Goal: Task Accomplishment & Management: Complete application form

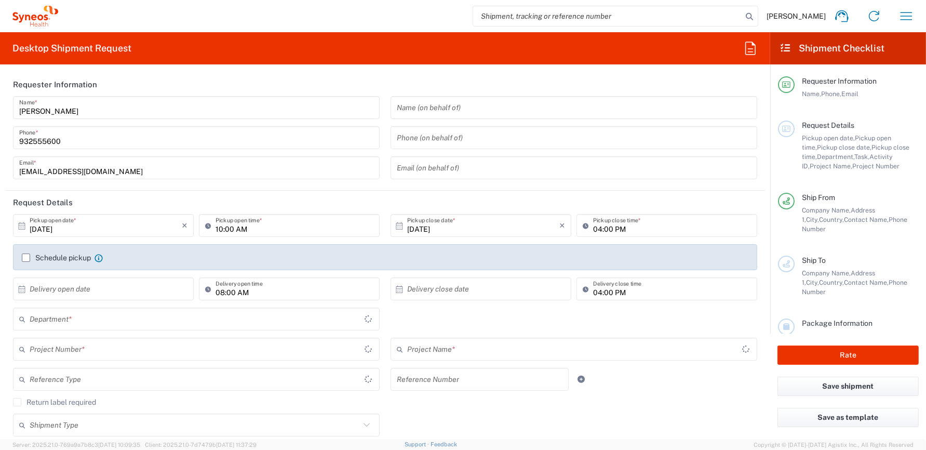
type input "[GEOGRAPHIC_DATA]"
type input "Syneos Health Clinical [GEOGRAPHIC_DATA]"
type input "8350"
click at [23, 257] on label "Schedule pickup" at bounding box center [56, 258] width 69 height 8
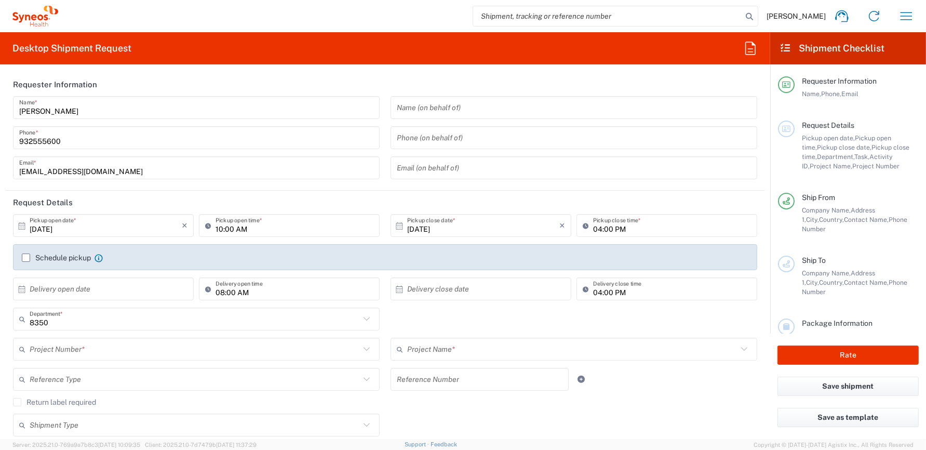
click at [26, 258] on input "Schedule pickup" at bounding box center [26, 258] width 0 height 0
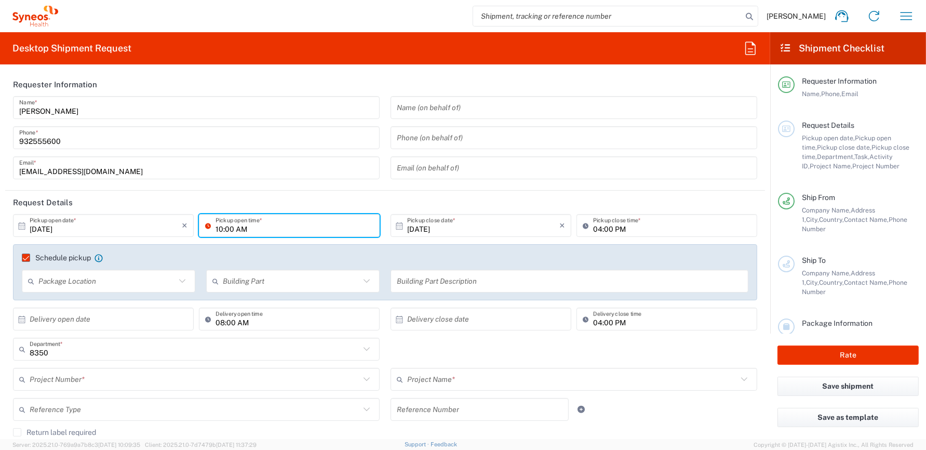
click at [234, 229] on input "10:00 AM" at bounding box center [295, 226] width 158 height 18
type input "11:00 AM"
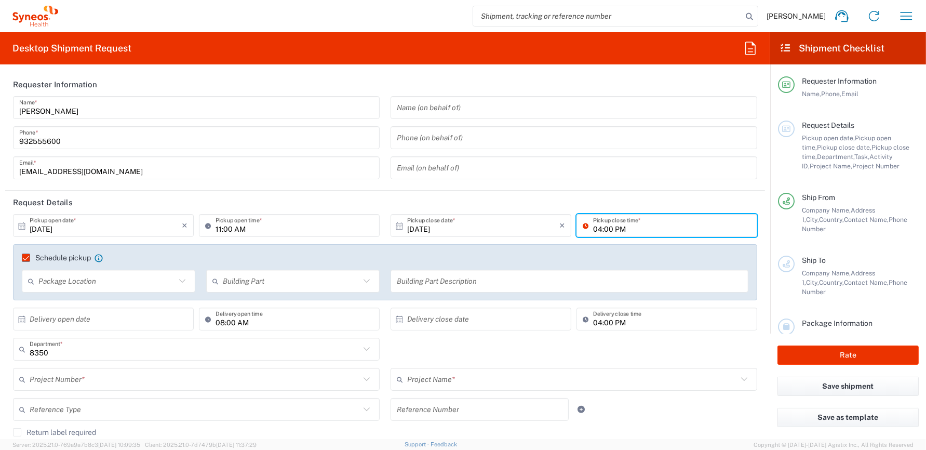
click at [593, 228] on input "04:00 PM" at bounding box center [672, 226] width 158 height 18
type input "05:00 PM"
click at [586, 200] on header "Request Details" at bounding box center [385, 202] width 760 height 23
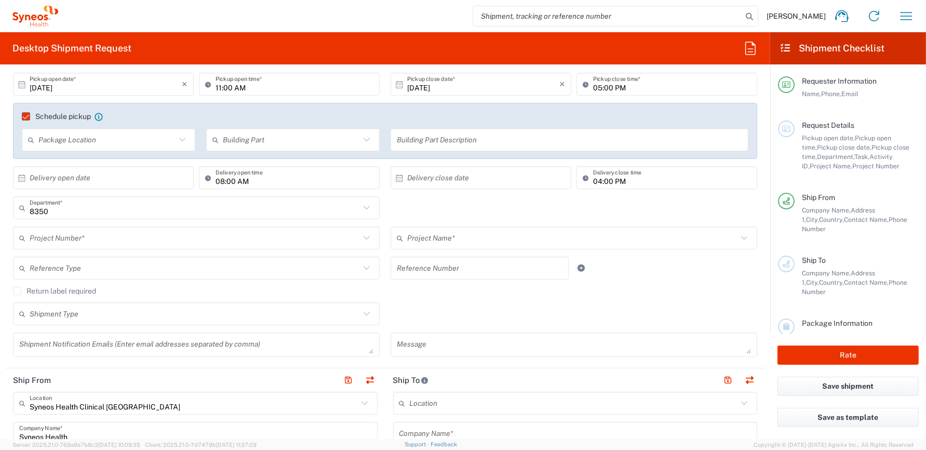
scroll to position [156, 0]
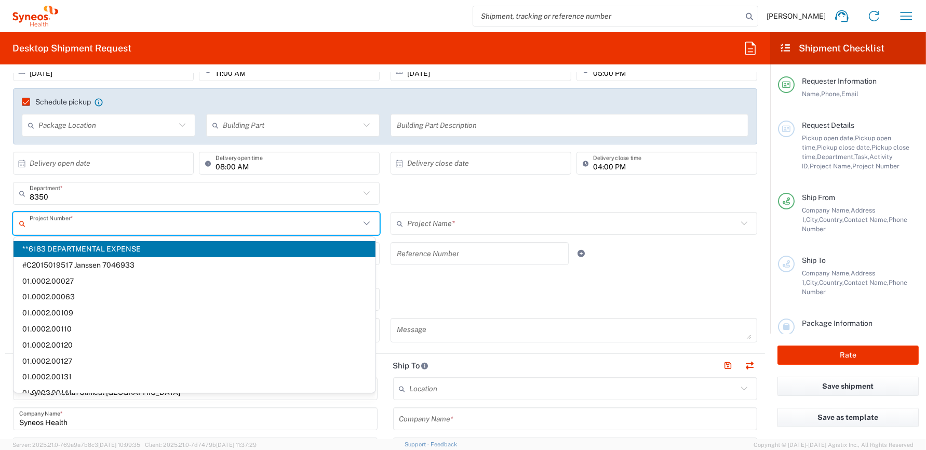
click at [68, 222] on input "text" at bounding box center [195, 224] width 330 height 18
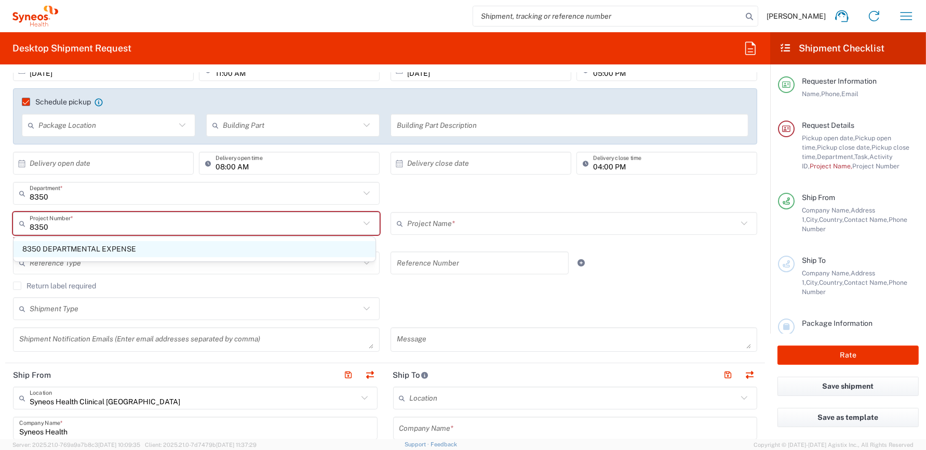
click at [60, 247] on span "8350 DEPARTMENTAL EXPENSE" at bounding box center [195, 249] width 362 height 16
type input "8350 DEPARTMENTAL EXPENSE"
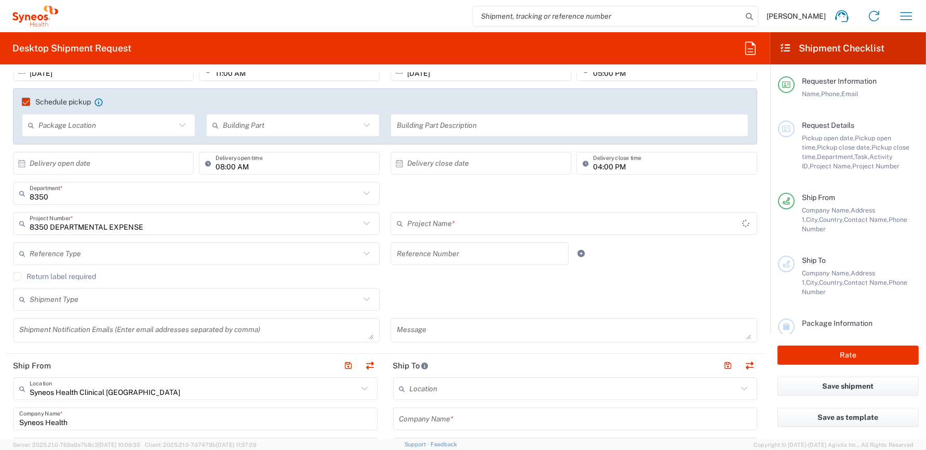
type input "8350 DEPARTMENTAL EXPENSE"
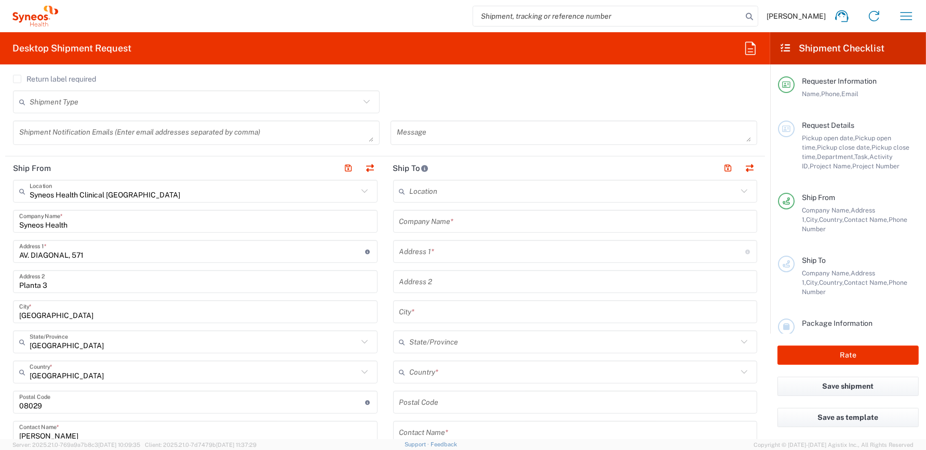
scroll to position [364, 0]
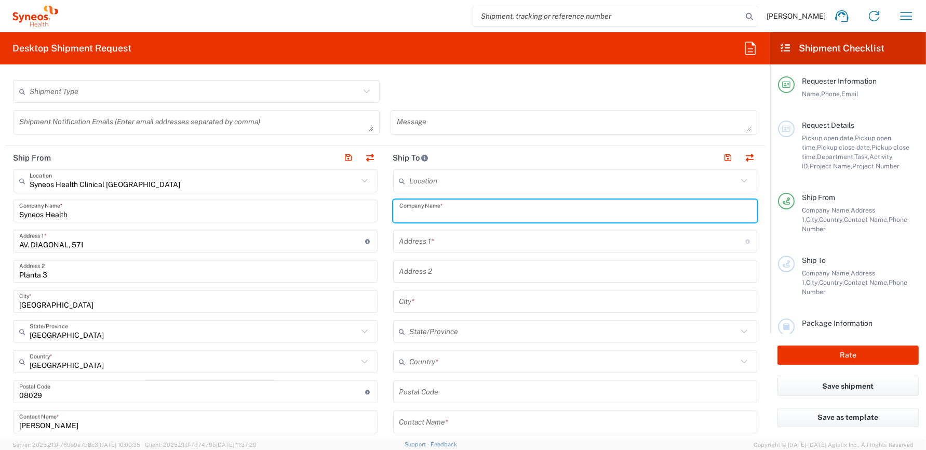
click at [458, 211] on input "text" at bounding box center [576, 211] width 352 height 18
type input "[PERSON_NAME]"
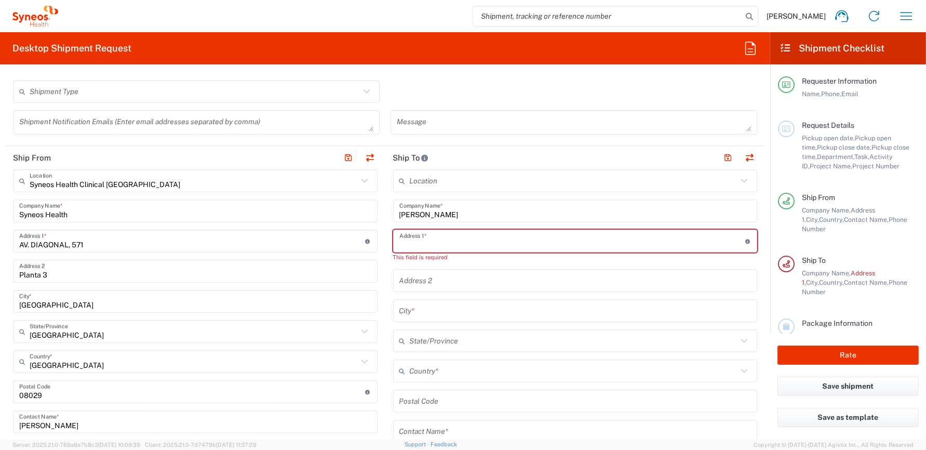
click at [482, 242] on input "text" at bounding box center [573, 241] width 346 height 18
click at [656, 259] on div "This field is required" at bounding box center [575, 257] width 365 height 9
click at [484, 240] on input "text" at bounding box center [573, 241] width 346 height 18
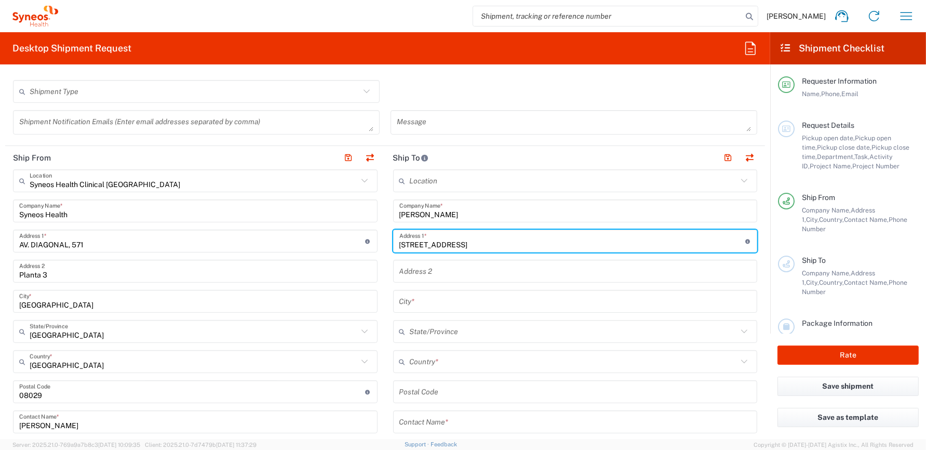
type input "[STREET_ADDRESS]"
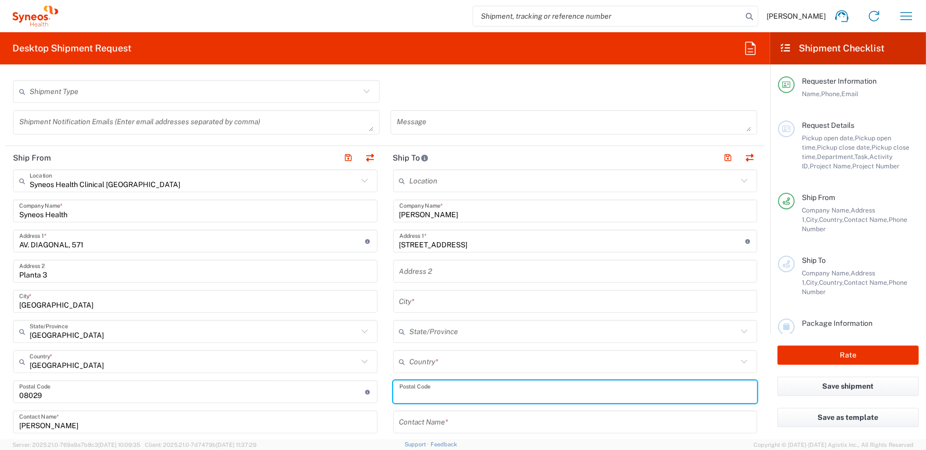
click at [440, 389] on input "undefined" at bounding box center [576, 392] width 352 height 18
click at [407, 394] on input "undefined" at bounding box center [576, 392] width 352 height 18
type input "08800"
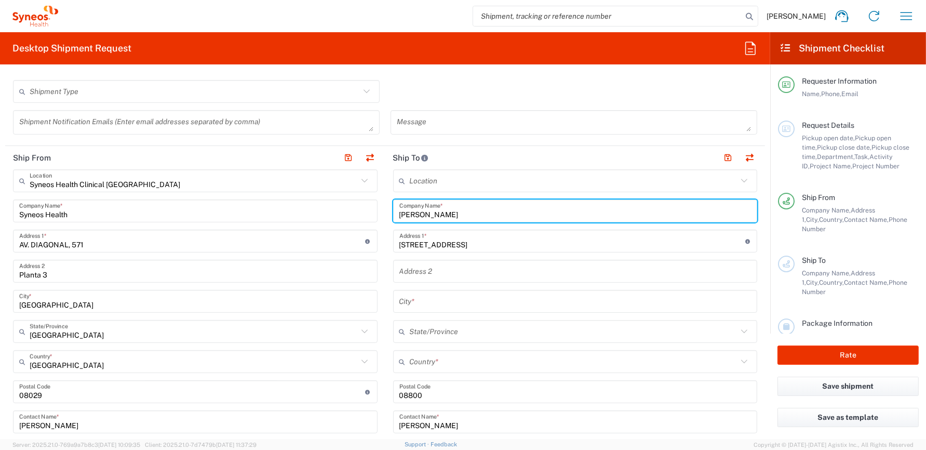
drag, startPoint x: 487, startPoint y: 214, endPoint x: 350, endPoint y: 216, distance: 137.2
click at [350, 215] on div "Ship From Syneos Health Clinical [GEOGRAPHIC_DATA] Location Syneos Health Clini…" at bounding box center [385, 408] width 760 height 524
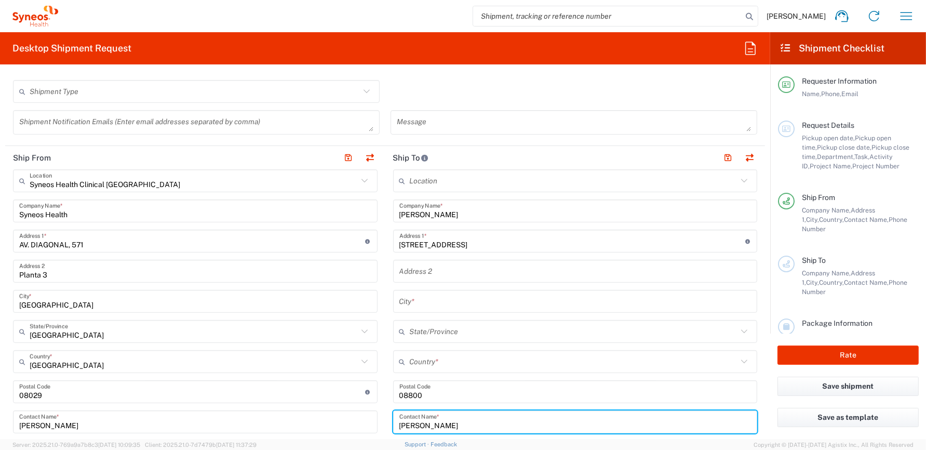
drag, startPoint x: 444, startPoint y: 422, endPoint x: 374, endPoint y: 422, distance: 70.1
click at [374, 422] on div "Ship From Syneos Health Clinical [GEOGRAPHIC_DATA] Location Syneos Health Clini…" at bounding box center [385, 408] width 760 height 524
paste input "[PERSON_NAME]"
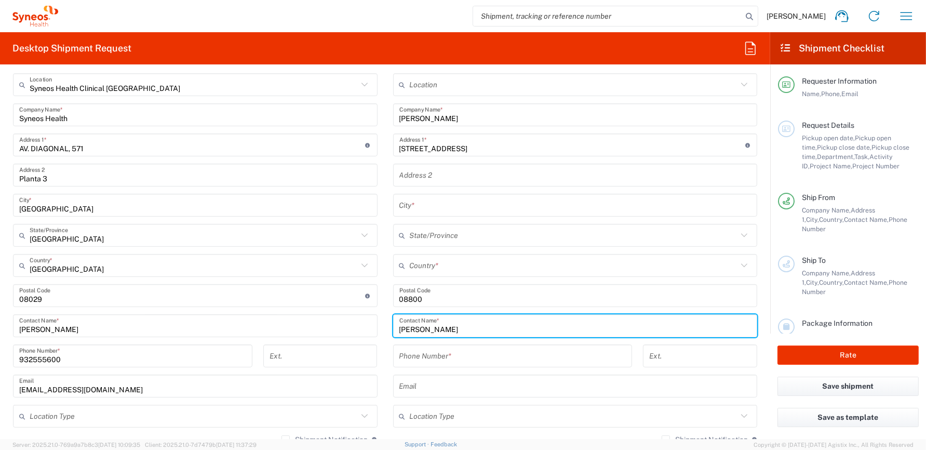
scroll to position [468, 0]
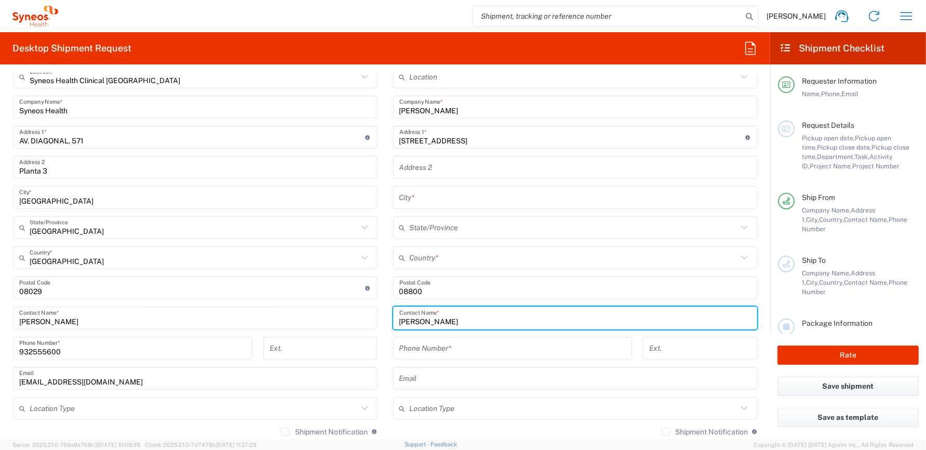
type input "[PERSON_NAME]"
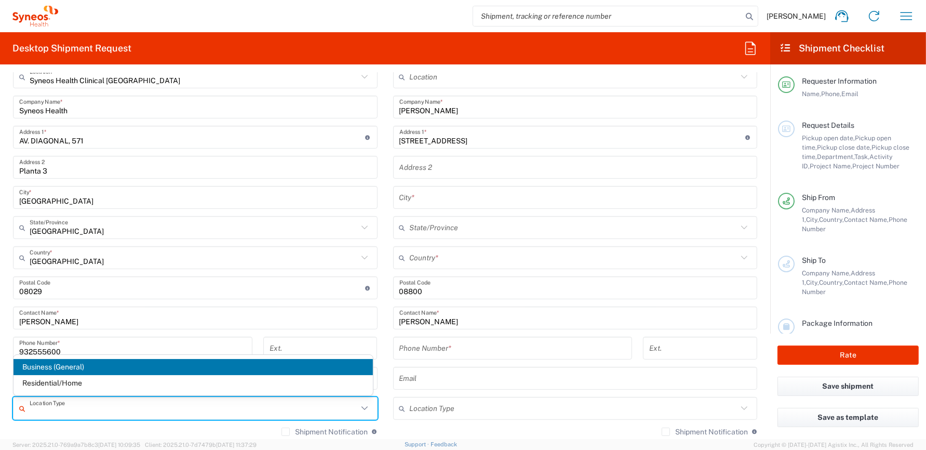
click at [55, 404] on input "text" at bounding box center [194, 409] width 328 height 18
click at [67, 368] on span "Business (General)" at bounding box center [194, 367] width 360 height 16
type input "Business (General)"
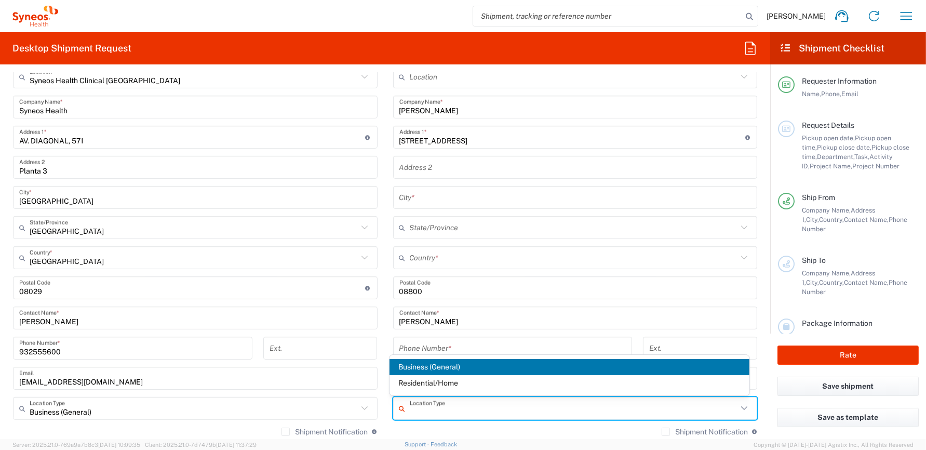
click at [454, 408] on input "text" at bounding box center [574, 409] width 328 height 18
click at [445, 381] on span "Residential/Home" at bounding box center [570, 383] width 360 height 16
type input "Residential/Home"
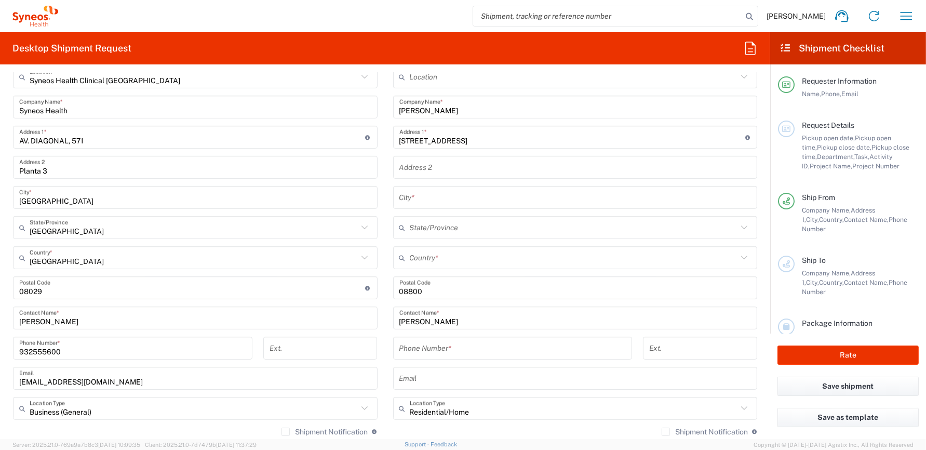
click at [440, 380] on input "text" at bounding box center [576, 378] width 352 height 18
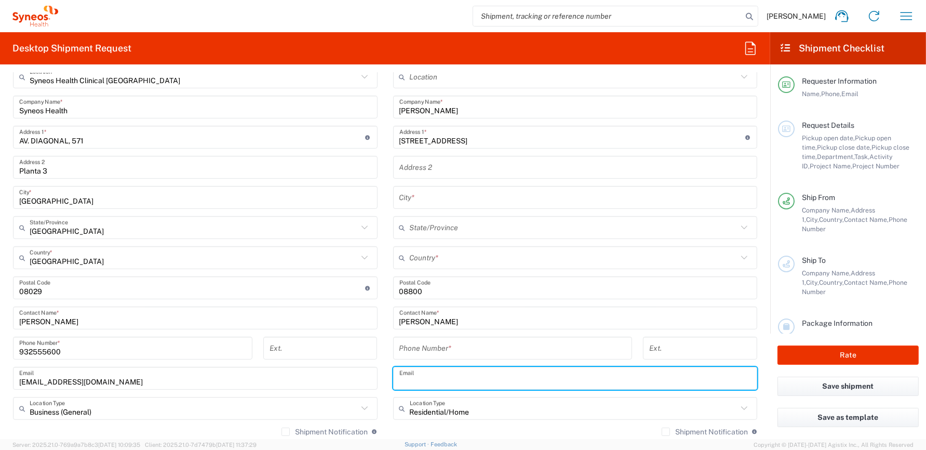
paste input "[PERSON_NAME][EMAIL_ADDRESS][DOMAIN_NAME]"
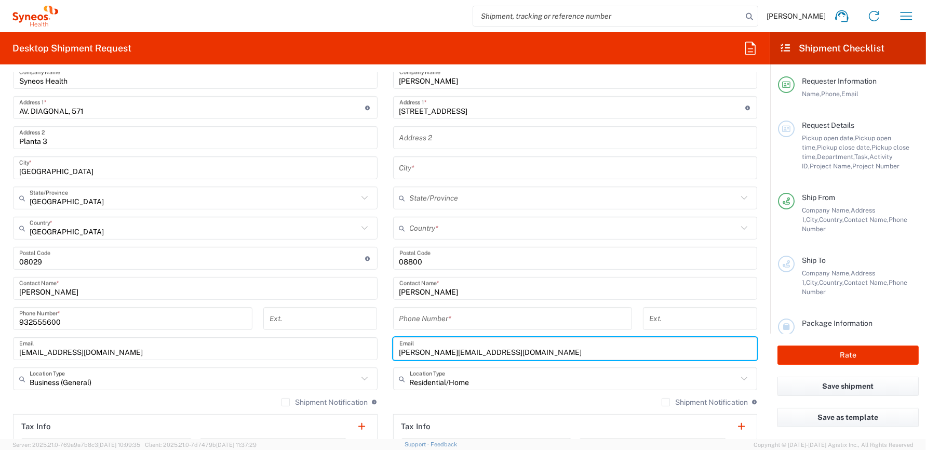
scroll to position [520, 0]
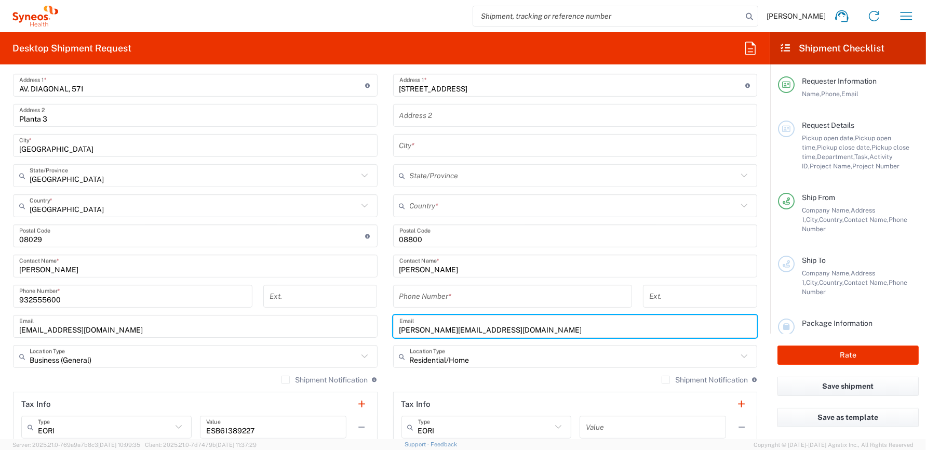
type input "[PERSON_NAME][EMAIL_ADDRESS][DOMAIN_NAME]"
click at [527, 297] on input "tel" at bounding box center [513, 296] width 227 height 18
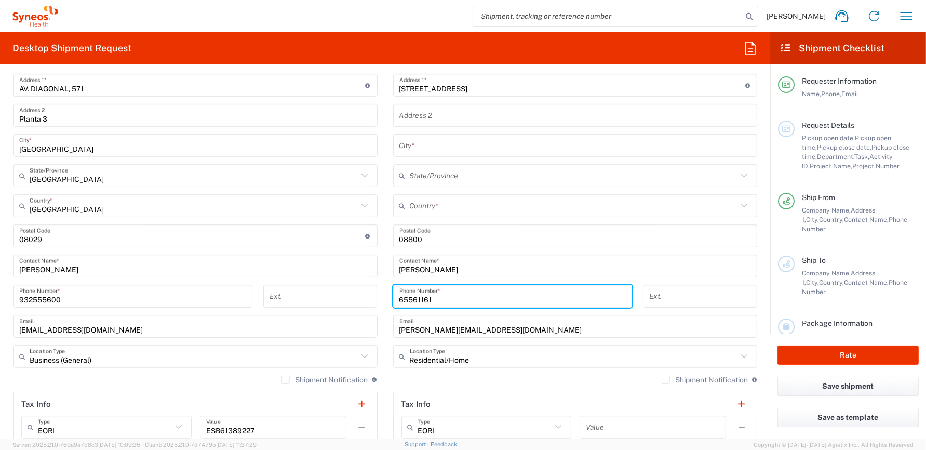
type input "655611617"
type input "RUBI"
type input "[GEOGRAPHIC_DATA]"
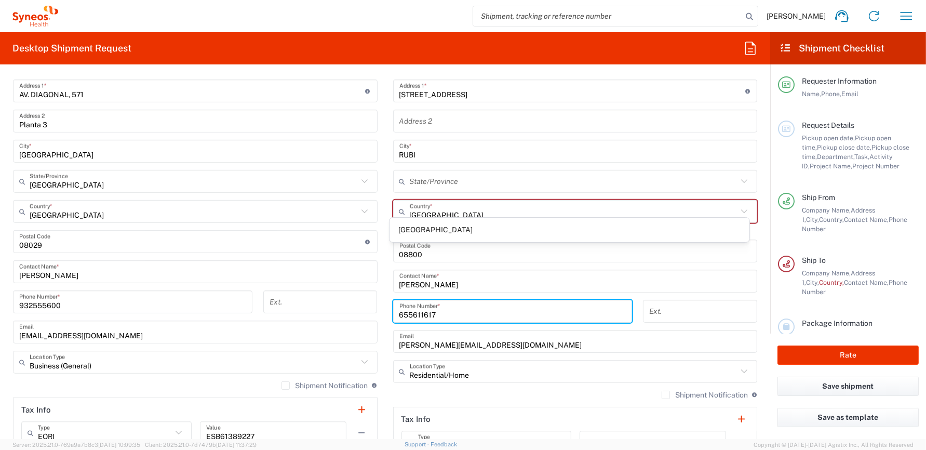
scroll to position [424, 0]
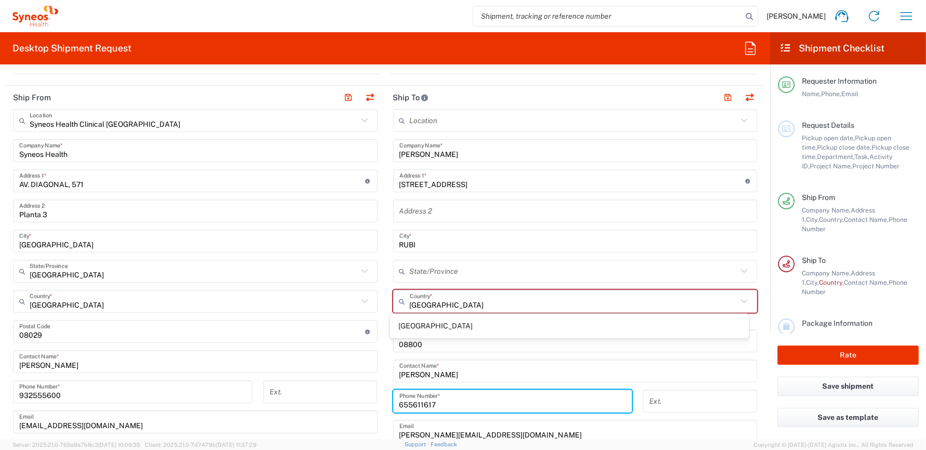
type input "655611617"
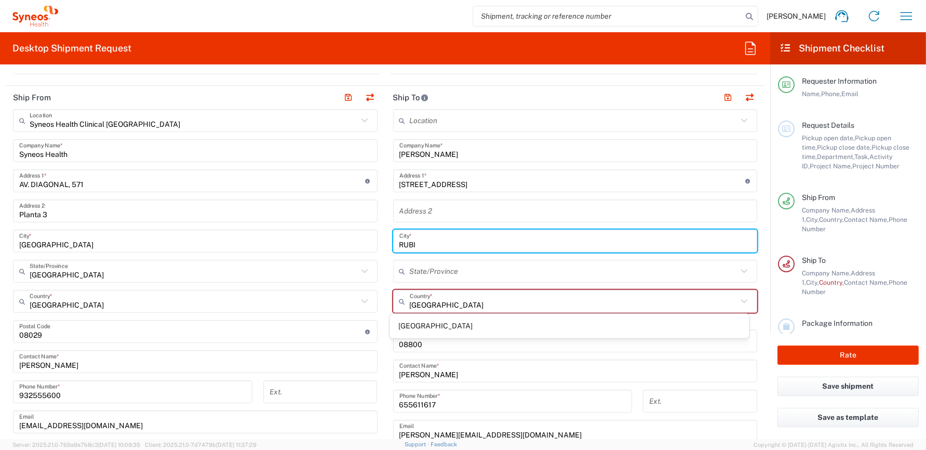
click at [434, 242] on input "RUBI" at bounding box center [576, 241] width 352 height 18
type input "R"
type input "V"
click at [460, 238] on input "[GEOGRAPHIC_DATA]" at bounding box center [576, 241] width 352 height 18
type input "[GEOGRAPHIC_DATA]"
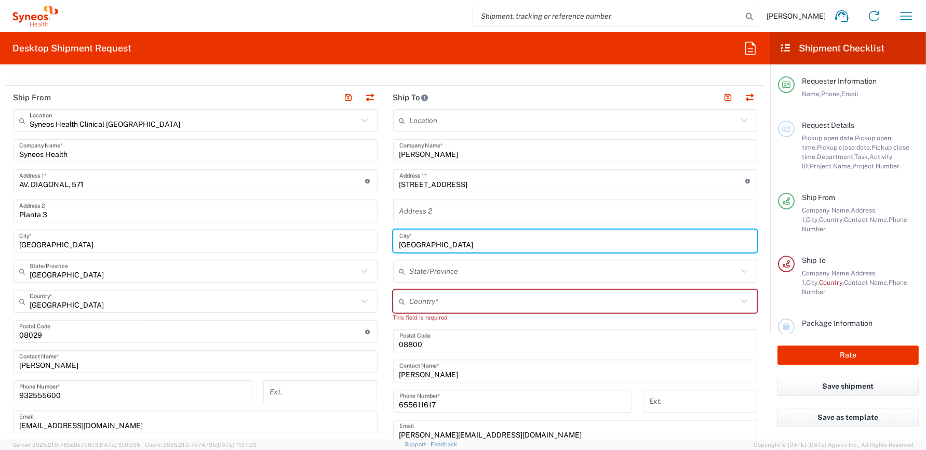
click at [451, 271] on input "text" at bounding box center [574, 271] width 328 height 18
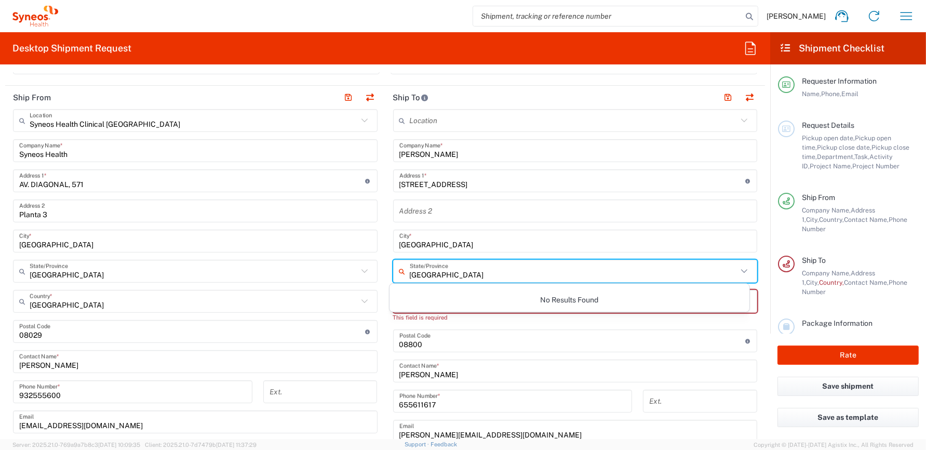
type input "[GEOGRAPHIC_DATA]"
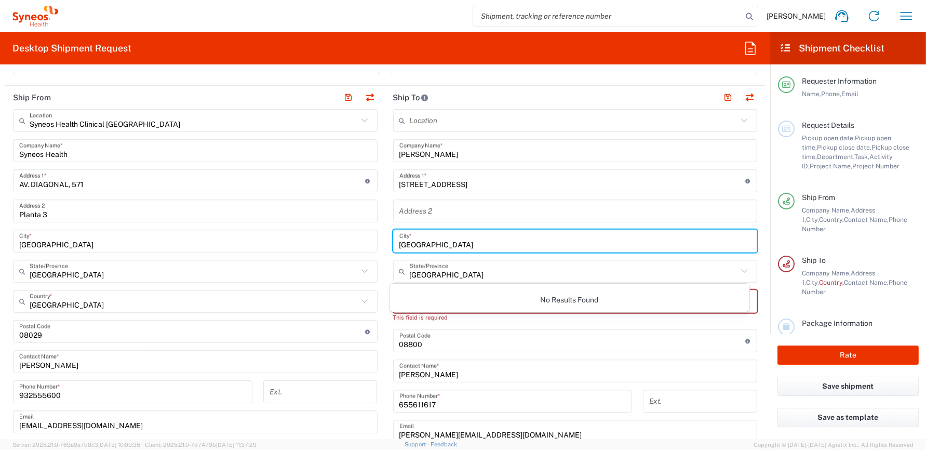
click at [589, 240] on input "[GEOGRAPHIC_DATA]" at bounding box center [576, 241] width 352 height 18
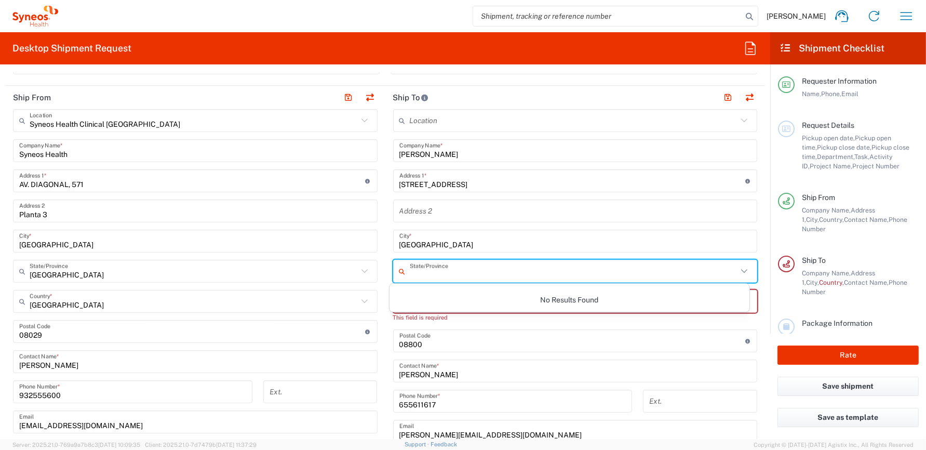
click at [533, 267] on input "text" at bounding box center [574, 271] width 328 height 18
click at [655, 300] on div "No Results Found" at bounding box center [570, 300] width 360 height 24
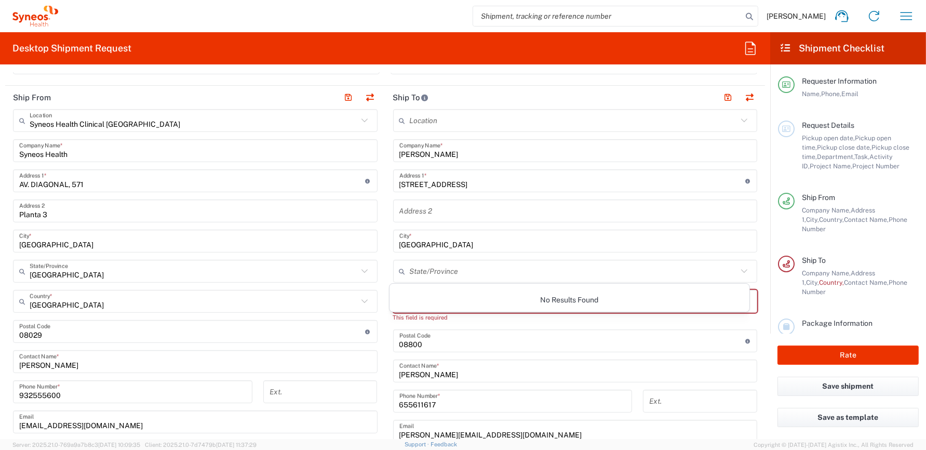
click at [464, 272] on input "text" at bounding box center [574, 271] width 328 height 18
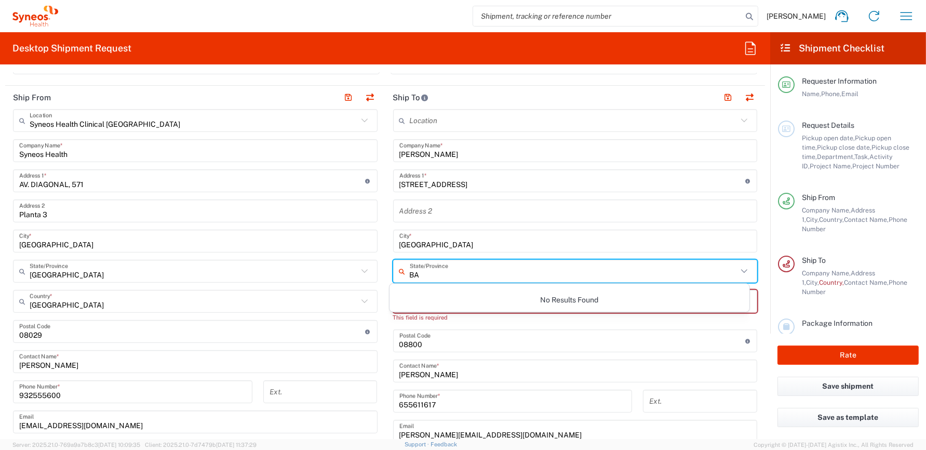
click at [413, 274] on input "BA" at bounding box center [574, 271] width 328 height 18
click at [465, 273] on input "BA" at bounding box center [574, 271] width 328 height 18
click at [425, 273] on input "BA" at bounding box center [574, 271] width 328 height 18
click at [410, 273] on input "BA" at bounding box center [574, 271] width 328 height 18
type input "BA"
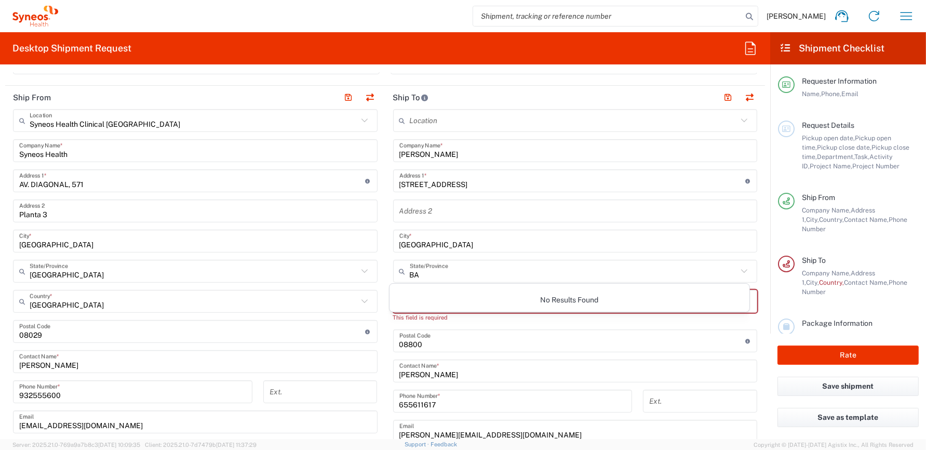
click at [738, 269] on icon at bounding box center [745, 271] width 14 height 14
click at [753, 269] on main "Location [PERSON_NAME] LLC-[GEOGRAPHIC_DATA] [GEOGRAPHIC_DATA] [GEOGRAPHIC_DATA…" at bounding box center [576, 332] width 380 height 446
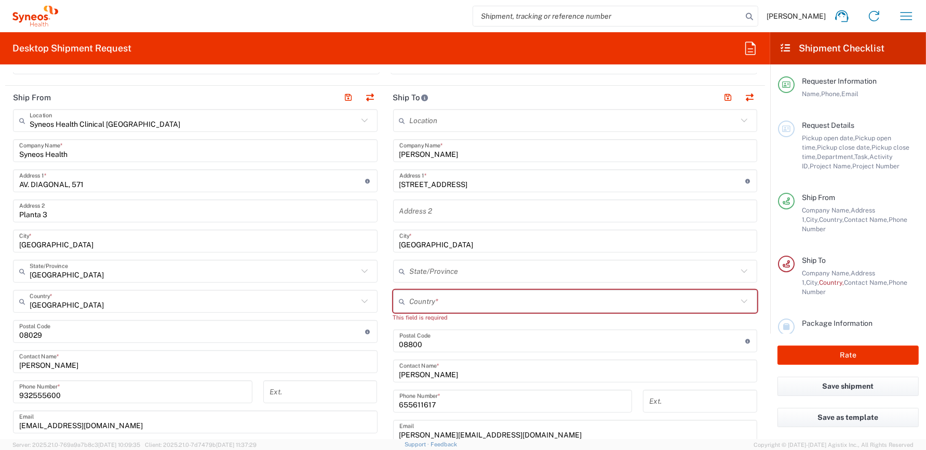
click at [417, 267] on input "text" at bounding box center [574, 271] width 328 height 18
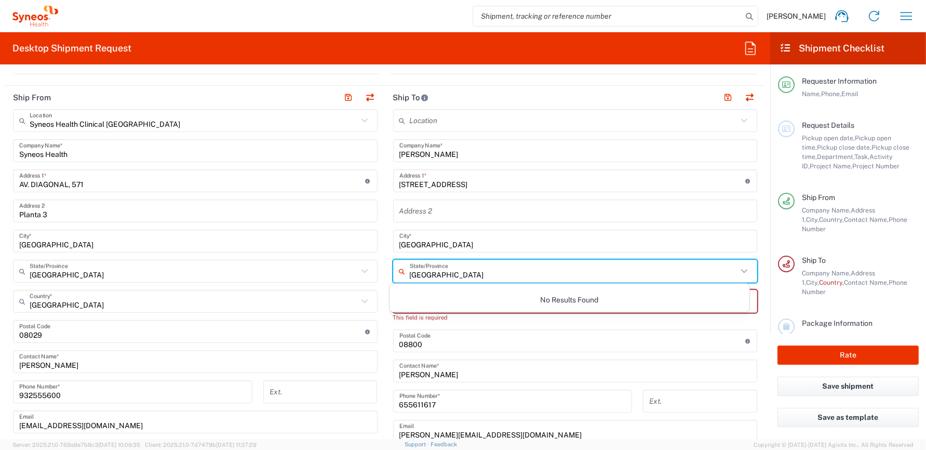
type input "[GEOGRAPHIC_DATA]"
click at [451, 240] on input "[GEOGRAPHIC_DATA]" at bounding box center [576, 241] width 352 height 18
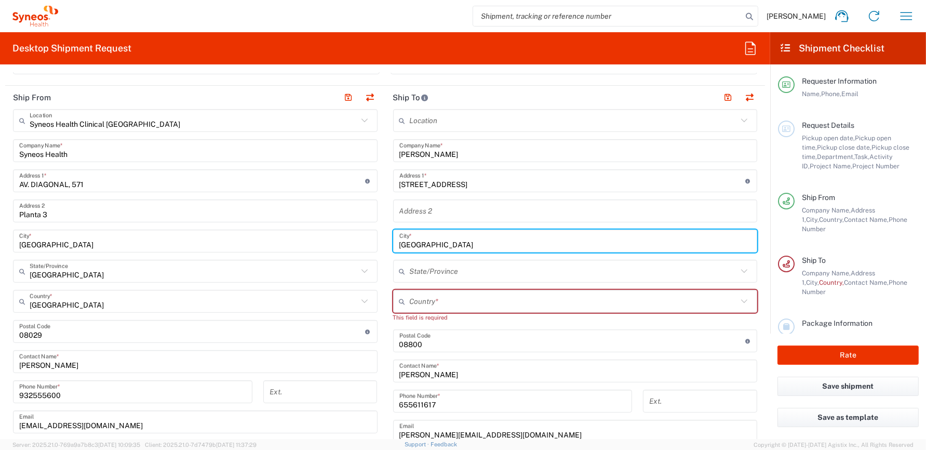
click at [478, 215] on input "text" at bounding box center [576, 211] width 352 height 18
click at [652, 240] on input "[GEOGRAPHIC_DATA]" at bounding box center [576, 241] width 352 height 18
click at [481, 263] on input "text" at bounding box center [574, 271] width 328 height 18
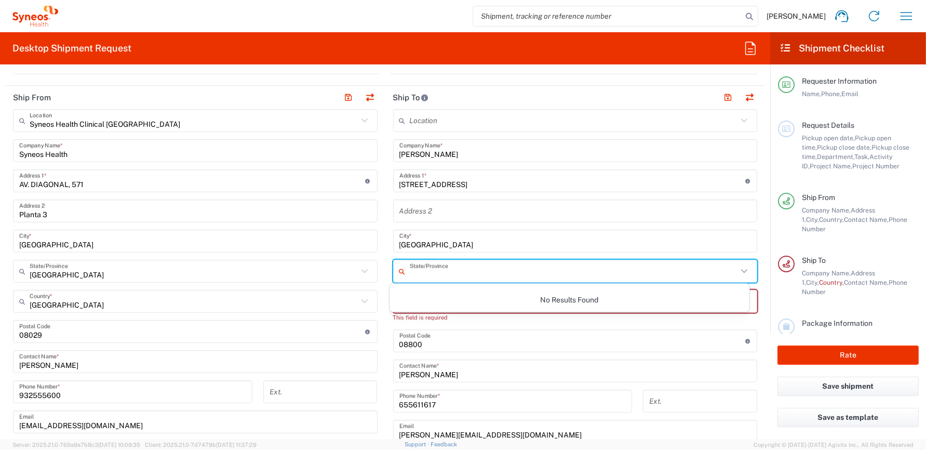
click at [759, 320] on form "Requester Information [PERSON_NAME] Name * [PHONE_NUMBER] Phone * [EMAIL_ADDRES…" at bounding box center [385, 256] width 771 height 366
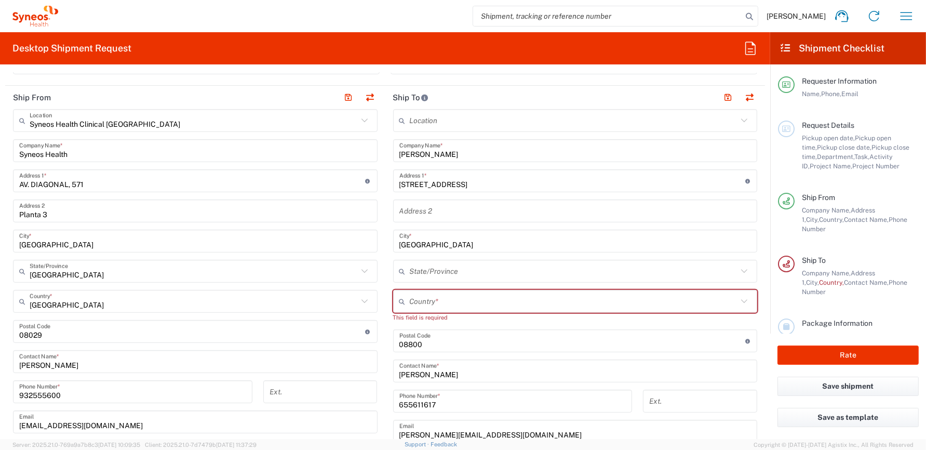
click at [758, 320] on form "Requester Information [PERSON_NAME] Name * [PHONE_NUMBER] Phone * [EMAIL_ADDRES…" at bounding box center [385, 256] width 771 height 366
click at [740, 302] on icon at bounding box center [745, 302] width 14 height 14
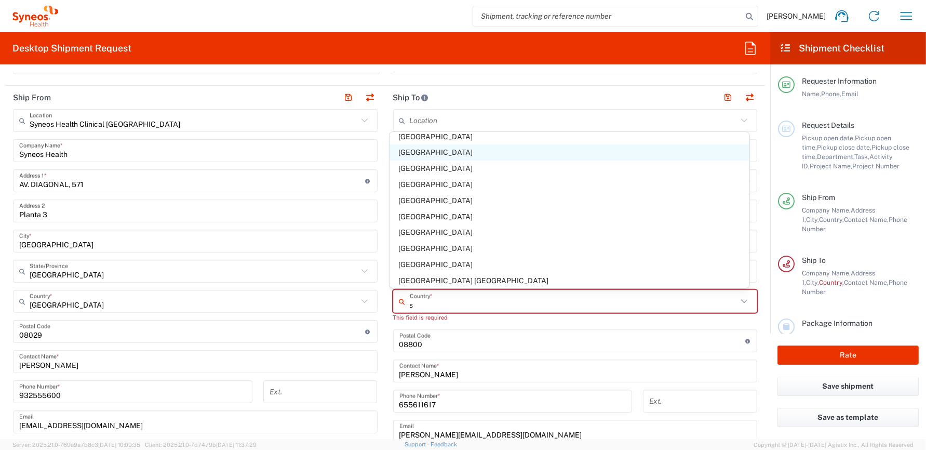
scroll to position [215, 0]
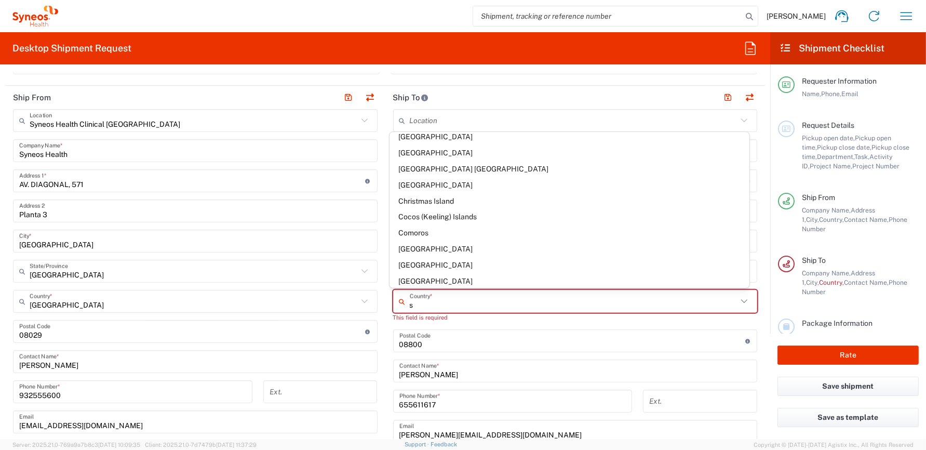
type input "[GEOGRAPHIC_DATA]"
type input "Planta 3"
type input "[GEOGRAPHIC_DATA]"
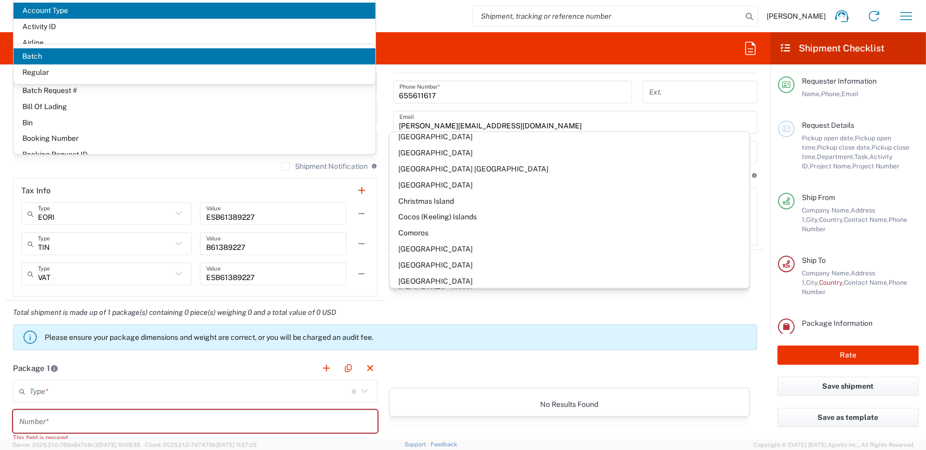
scroll to position [0, 0]
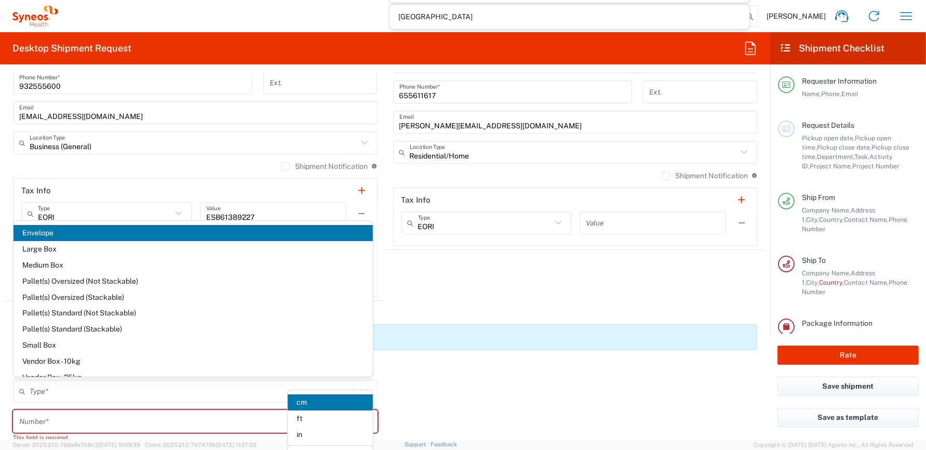
click at [760, 160] on form "Requester Information [PERSON_NAME] Name * [PHONE_NUMBER] Phone * [EMAIL_ADDRES…" at bounding box center [385, 256] width 771 height 366
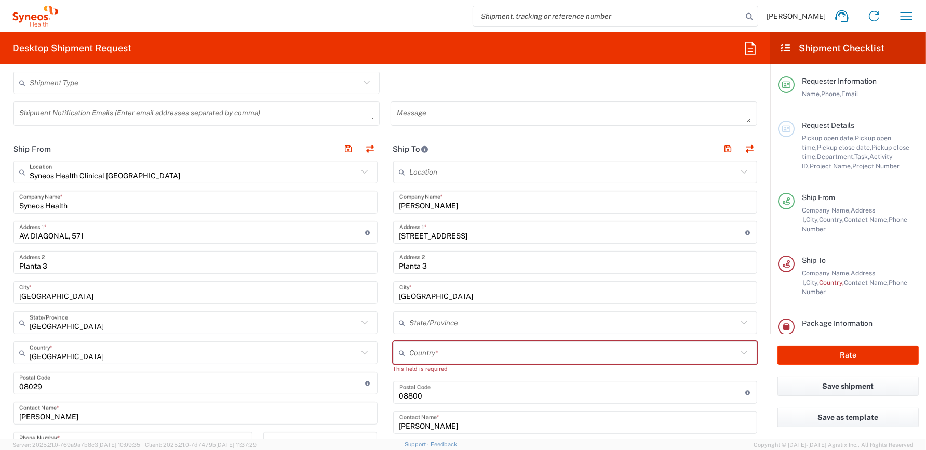
scroll to position [374, 0]
click at [455, 350] on input "text" at bounding box center [574, 351] width 328 height 18
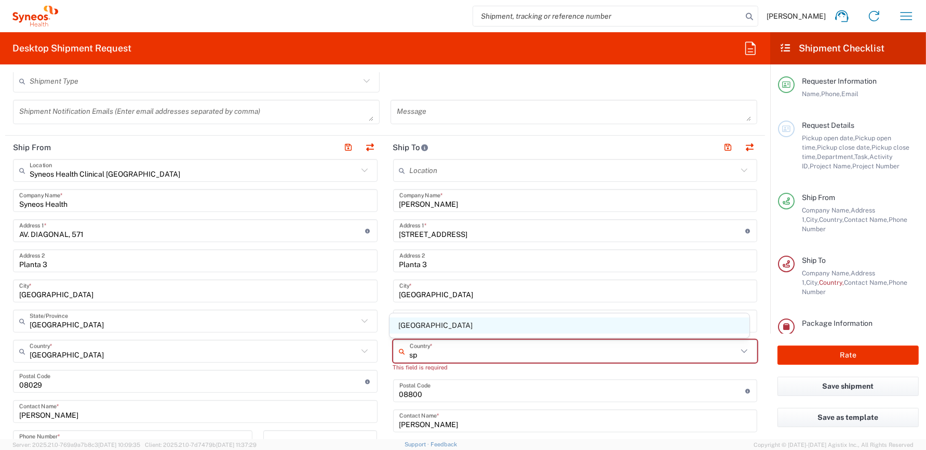
click at [401, 325] on span "[GEOGRAPHIC_DATA]" at bounding box center [570, 325] width 360 height 16
type input "[GEOGRAPHIC_DATA]"
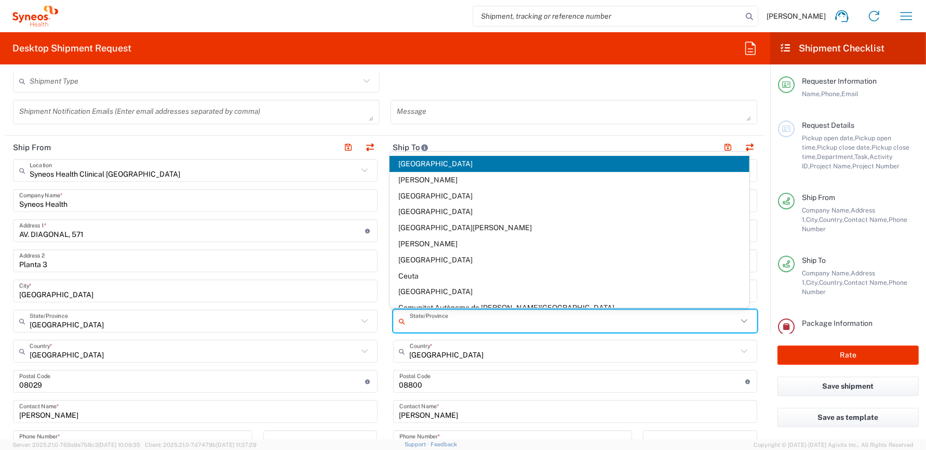
click at [465, 319] on input "text" at bounding box center [574, 321] width 328 height 18
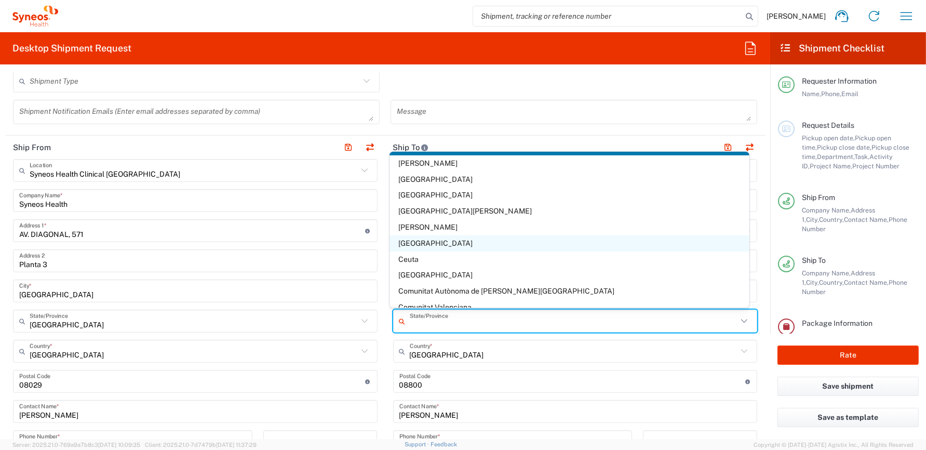
scroll to position [0, 0]
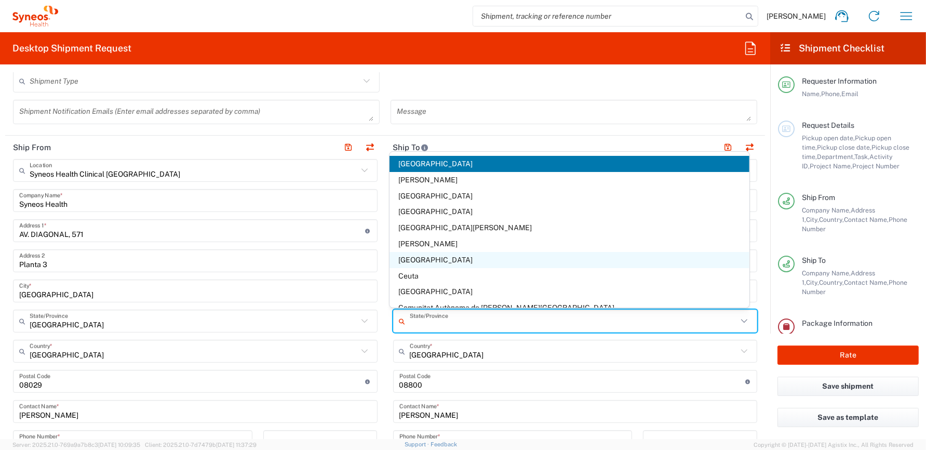
click at [407, 259] on span "[GEOGRAPHIC_DATA]" at bounding box center [570, 260] width 360 height 16
type input "[GEOGRAPHIC_DATA]"
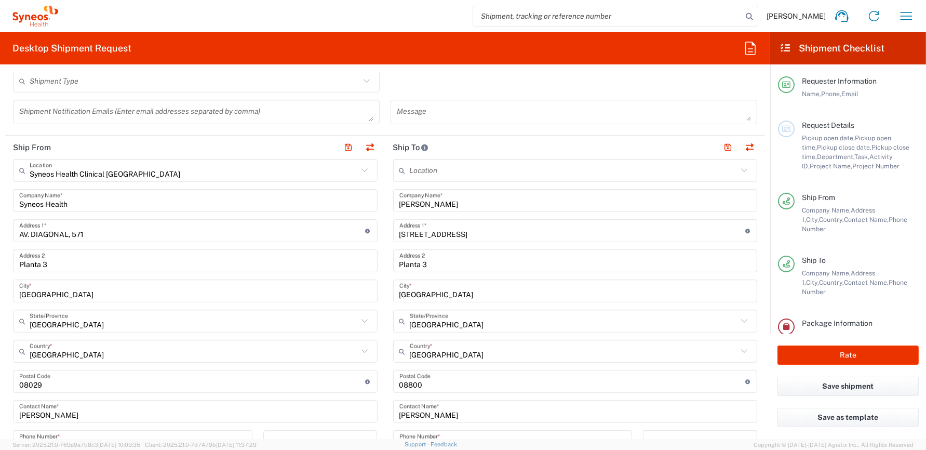
click at [454, 294] on input "[GEOGRAPHIC_DATA]" at bounding box center [576, 291] width 352 height 18
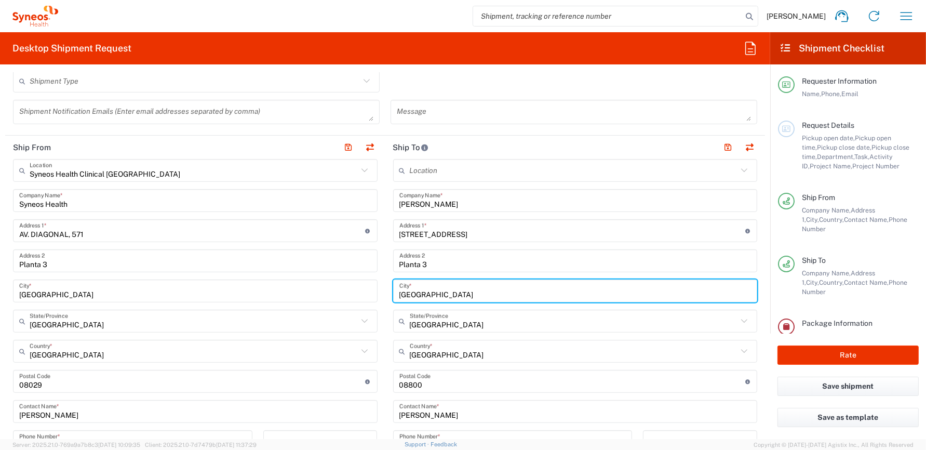
click at [436, 261] on input "Planta 3" at bounding box center [576, 261] width 352 height 18
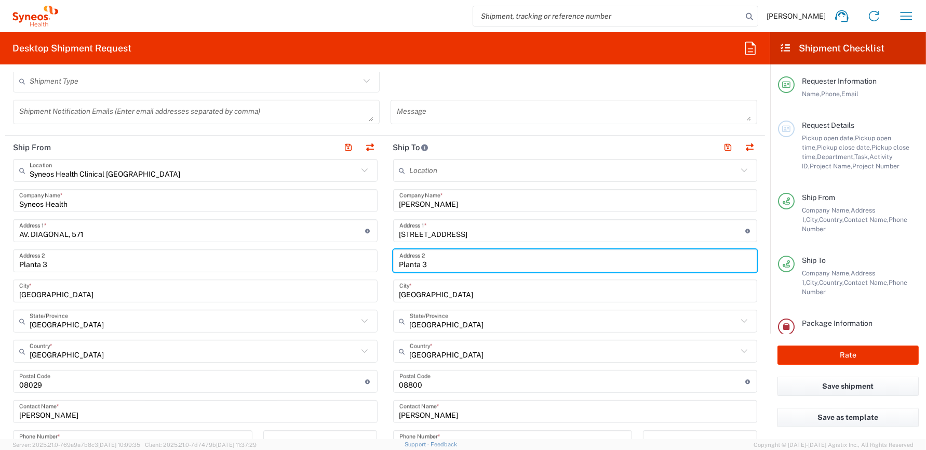
drag, startPoint x: 435, startPoint y: 260, endPoint x: 371, endPoint y: 254, distance: 64.7
click at [372, 254] on div "Ship From Syneos Health Clinical [GEOGRAPHIC_DATA] Location Syneos Health Clini…" at bounding box center [385, 398] width 760 height 524
click at [508, 289] on input "[GEOGRAPHIC_DATA]" at bounding box center [576, 291] width 352 height 18
click at [447, 266] on input "text" at bounding box center [576, 261] width 352 height 18
type input "Vilanova i la Geltru"
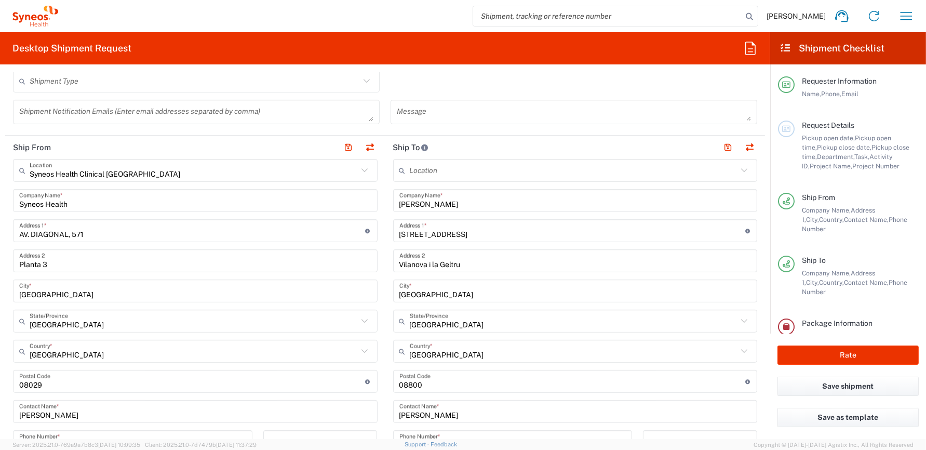
click at [753, 249] on main "Location [PERSON_NAME] LLC-[GEOGRAPHIC_DATA] [GEOGRAPHIC_DATA] [GEOGRAPHIC_DATA…" at bounding box center [576, 377] width 380 height 436
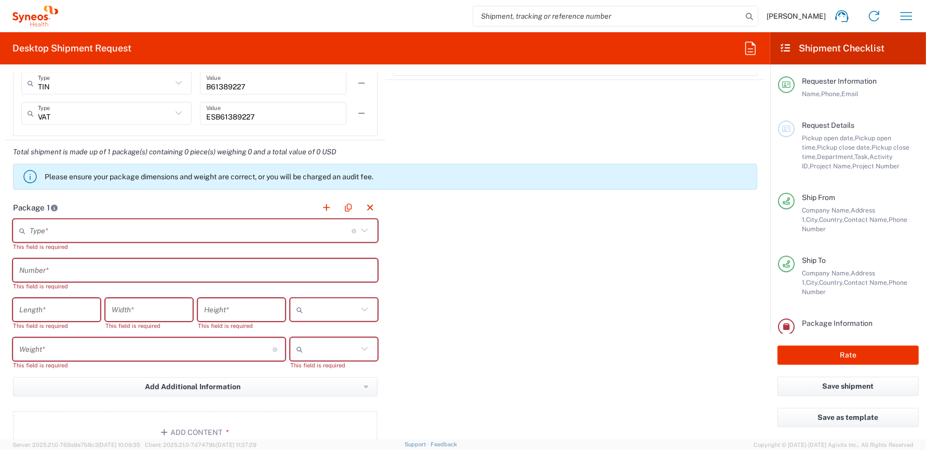
scroll to position [946, 0]
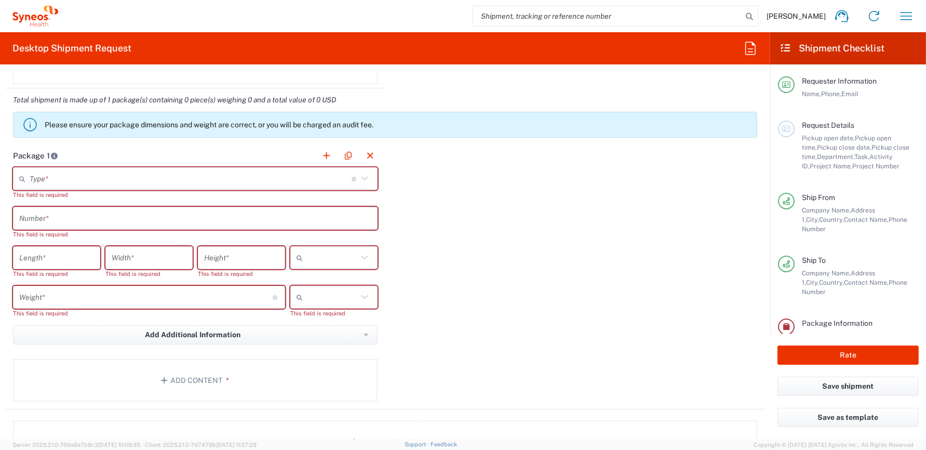
click at [90, 180] on input "text" at bounding box center [191, 179] width 322 height 18
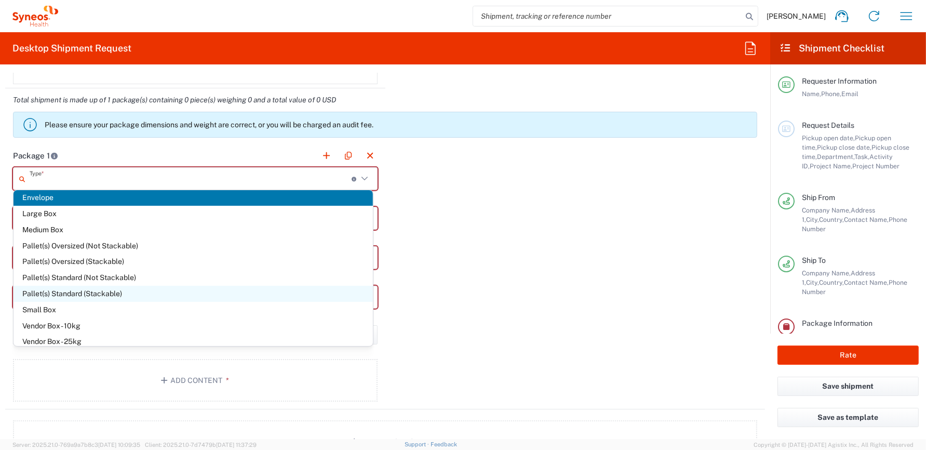
scroll to position [0, 0]
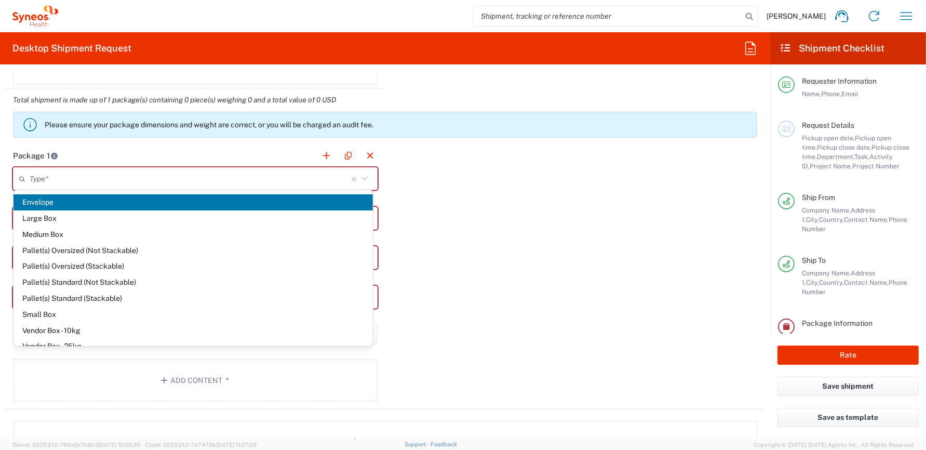
click at [50, 201] on span "Envelope" at bounding box center [194, 202] width 360 height 16
type input "Envelope"
type input "1"
type input "9.5"
type input "12.5"
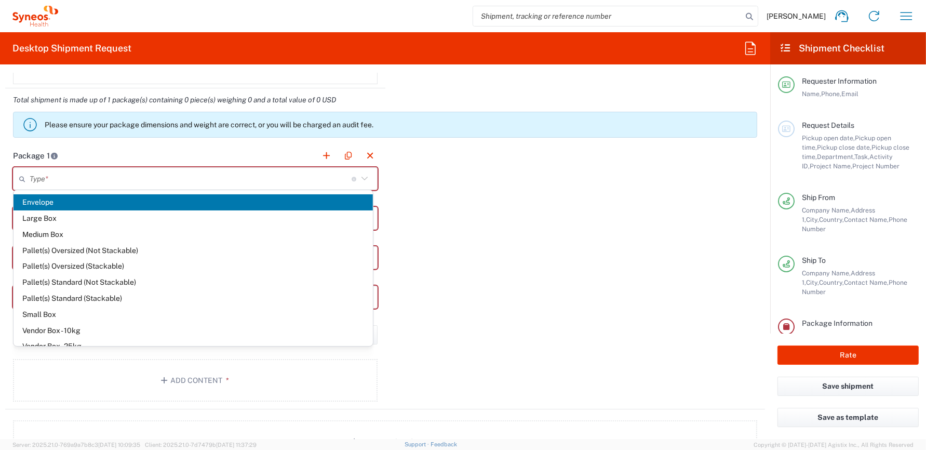
type input "0.25"
type input "in"
type input "0.45"
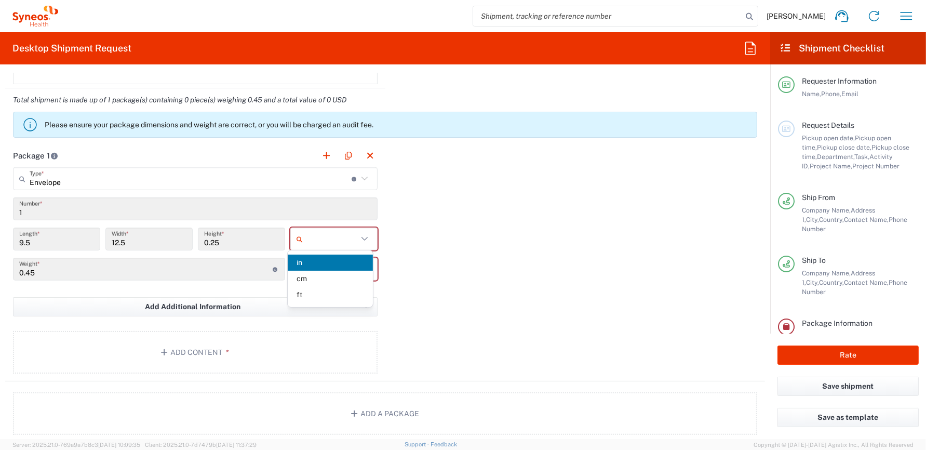
click at [319, 236] on input "text" at bounding box center [332, 239] width 51 height 17
click at [307, 280] on span "cm" at bounding box center [330, 279] width 85 height 16
type input "24.13"
type input "31.75"
type input "0.64"
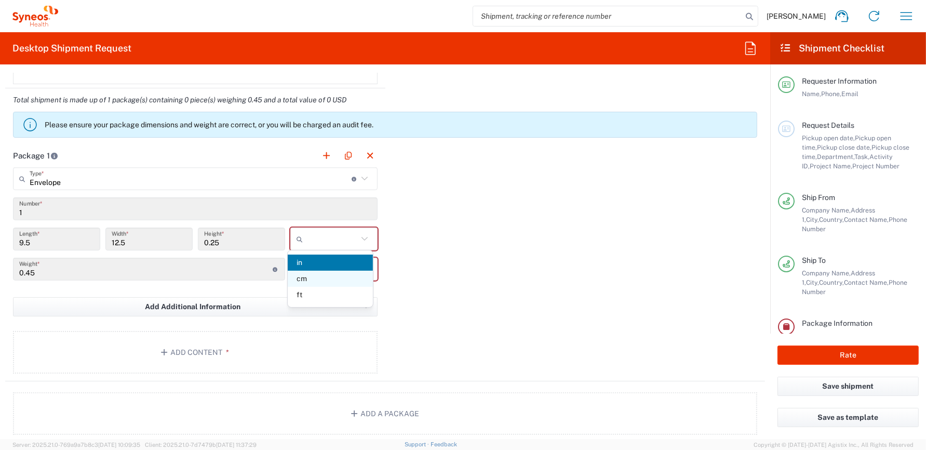
type input "cm"
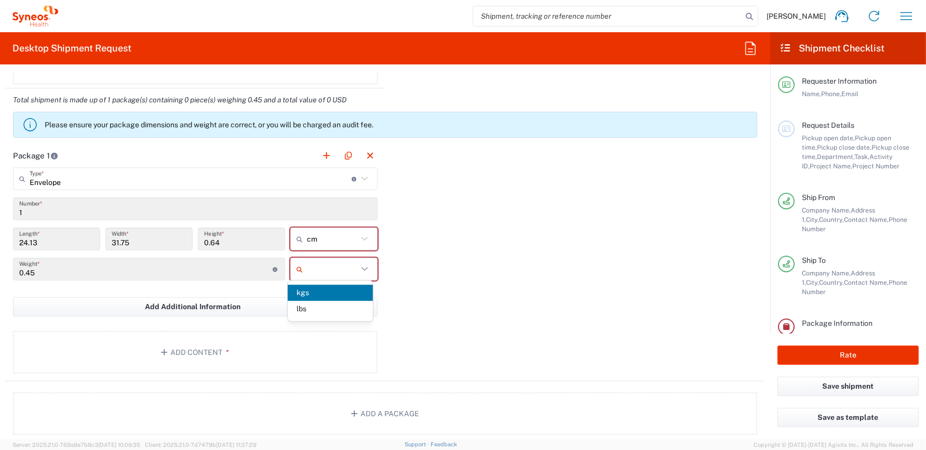
click at [309, 263] on input "text" at bounding box center [332, 269] width 51 height 17
click at [304, 293] on span "kgs" at bounding box center [330, 293] width 85 height 16
type input "kgs"
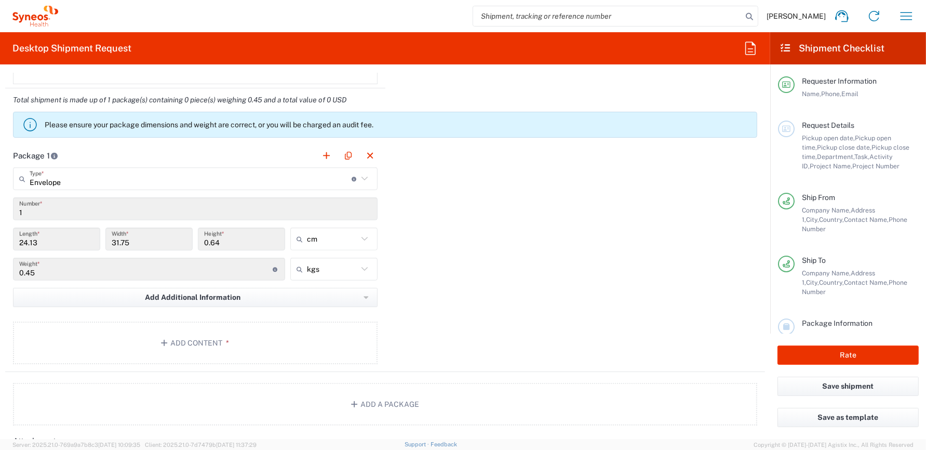
click at [493, 283] on div "Package 1 Envelope Type * Material used to package goods Envelope Large Box Med…" at bounding box center [385, 258] width 760 height 228
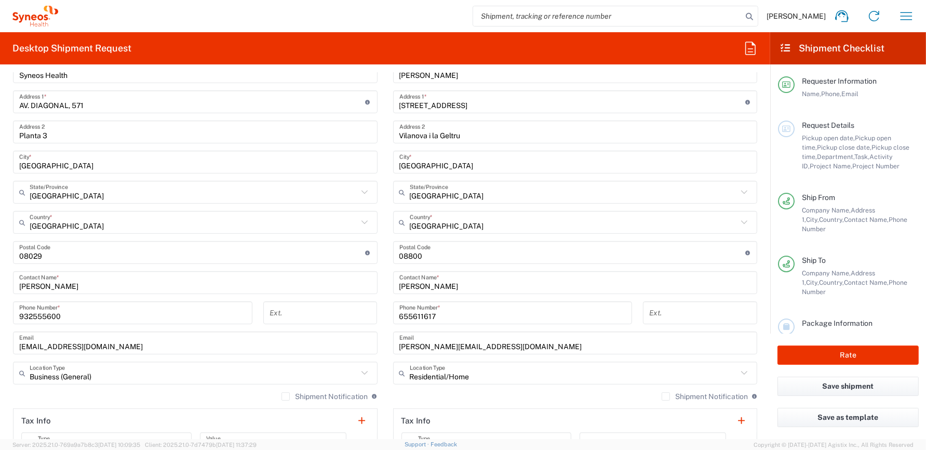
scroll to position [503, 0]
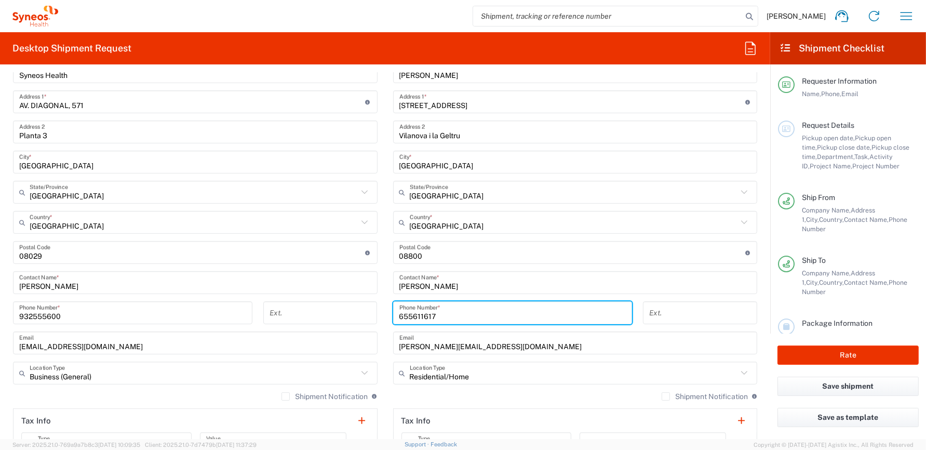
drag, startPoint x: 441, startPoint y: 312, endPoint x: 375, endPoint y: 309, distance: 66.6
click at [375, 309] on div "Ship From Syneos Health Clinical [GEOGRAPHIC_DATA] Location Syneos Health Clini…" at bounding box center [385, 269] width 760 height 524
paste input "[PERSON_NAME][EMAIL_ADDRESS][DOMAIN_NAME]"
type input "[PERSON_NAME][EMAIL_ADDRESS][DOMAIN_NAME]"
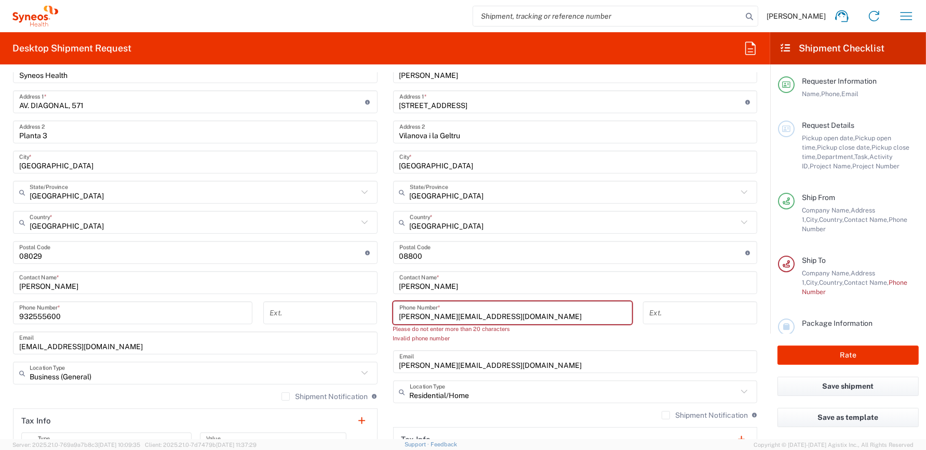
drag, startPoint x: 559, startPoint y: 317, endPoint x: 334, endPoint y: 318, distance: 225.5
click at [334, 317] on div "Ship From Syneos Health Clinical [GEOGRAPHIC_DATA] Location Syneos Health Clini…" at bounding box center [385, 269] width 760 height 524
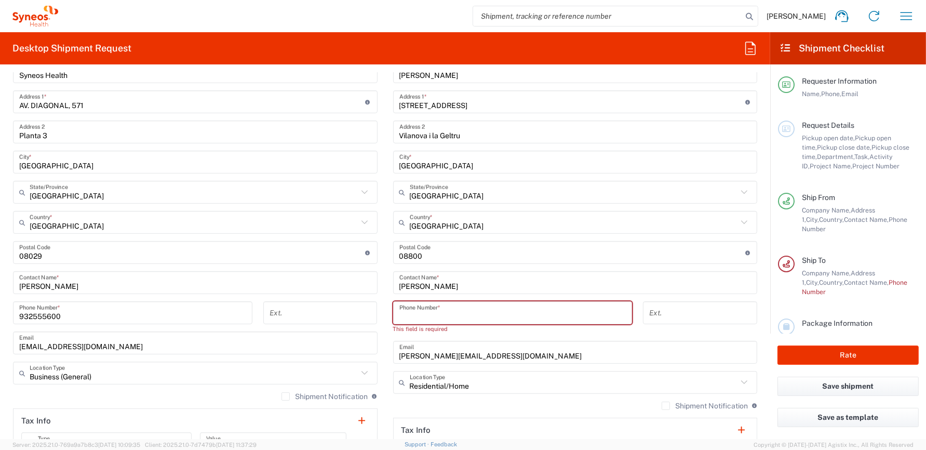
paste input "675) 290952"
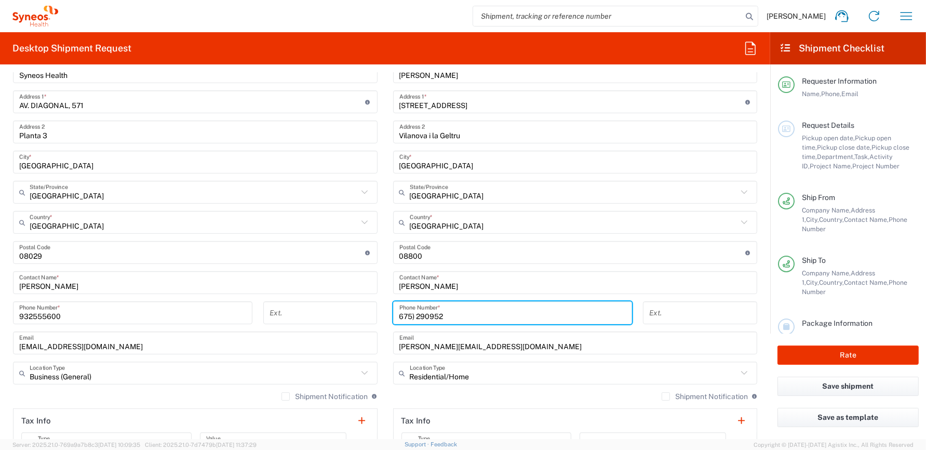
click at [410, 314] on input "675) 290952" at bounding box center [513, 313] width 227 height 18
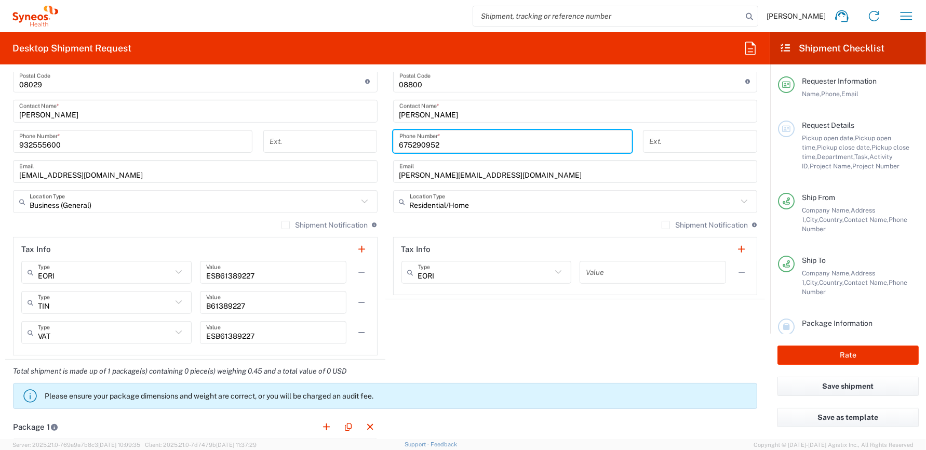
scroll to position [711, 0]
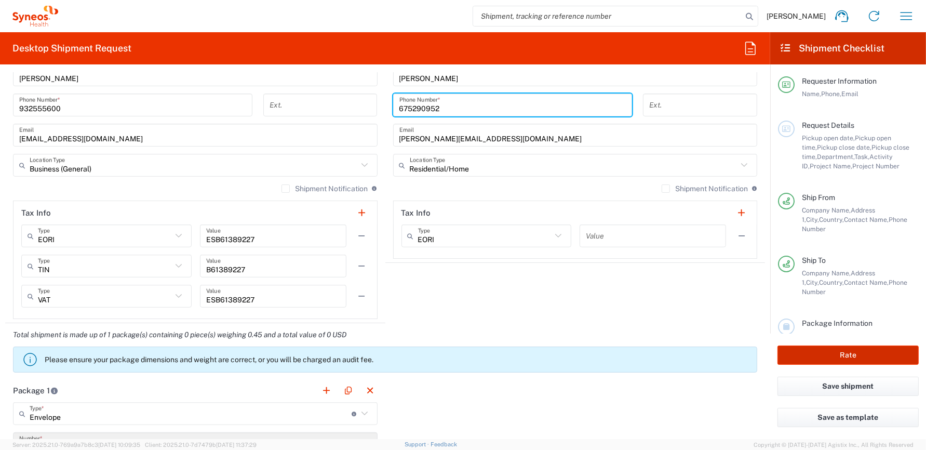
type input "675290952"
click at [857, 355] on button "Rate" at bounding box center [848, 355] width 141 height 19
type input "8350"
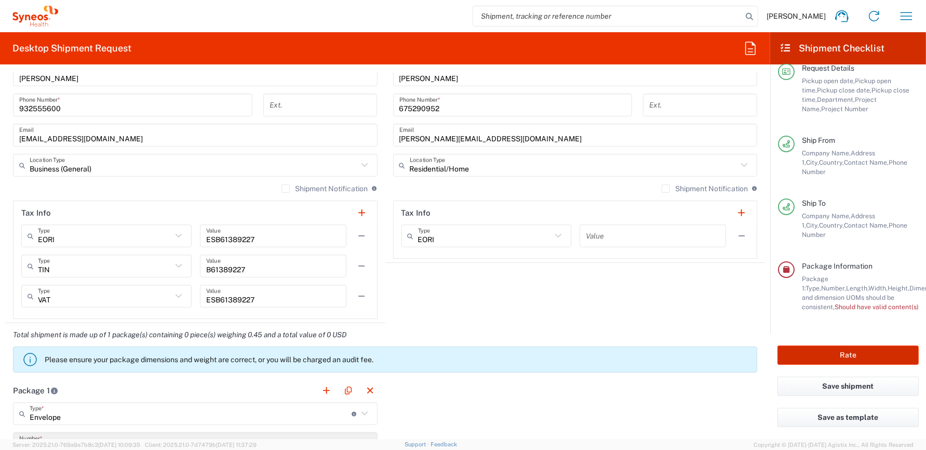
scroll to position [65, 0]
type input "8350 DEPARTMENTAL EXPENSE"
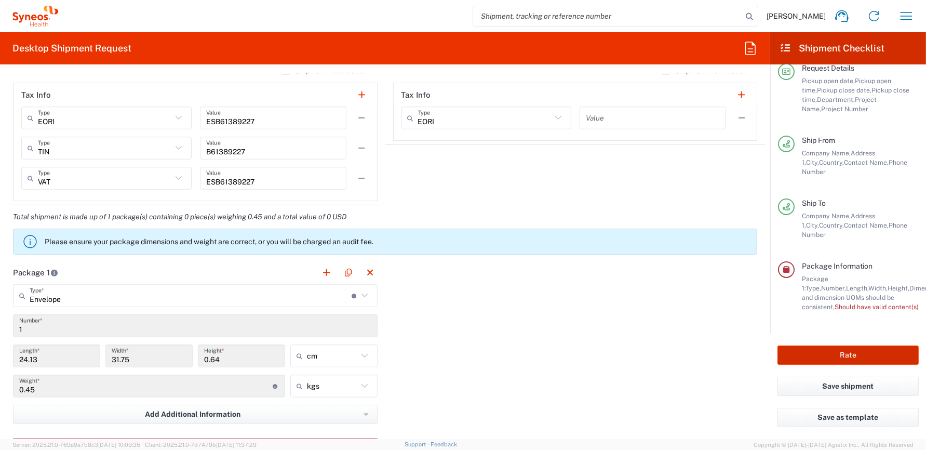
scroll to position [919, 0]
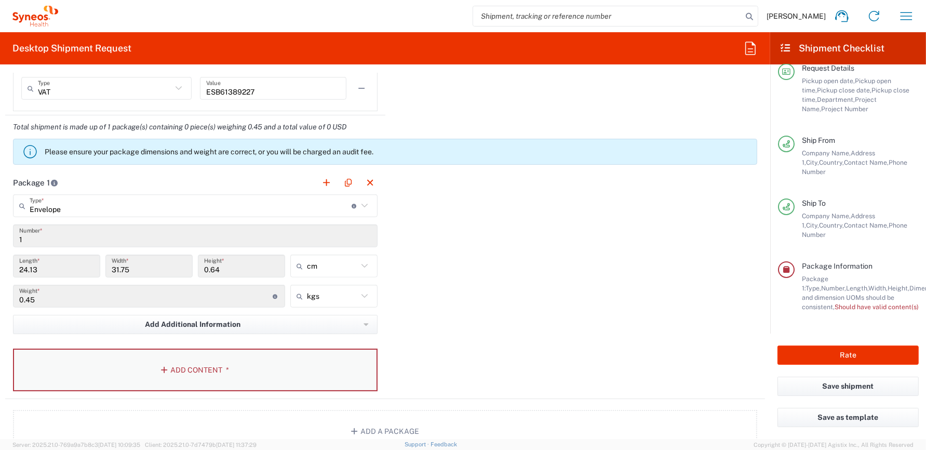
click at [207, 368] on button "Add Content *" at bounding box center [195, 370] width 365 height 43
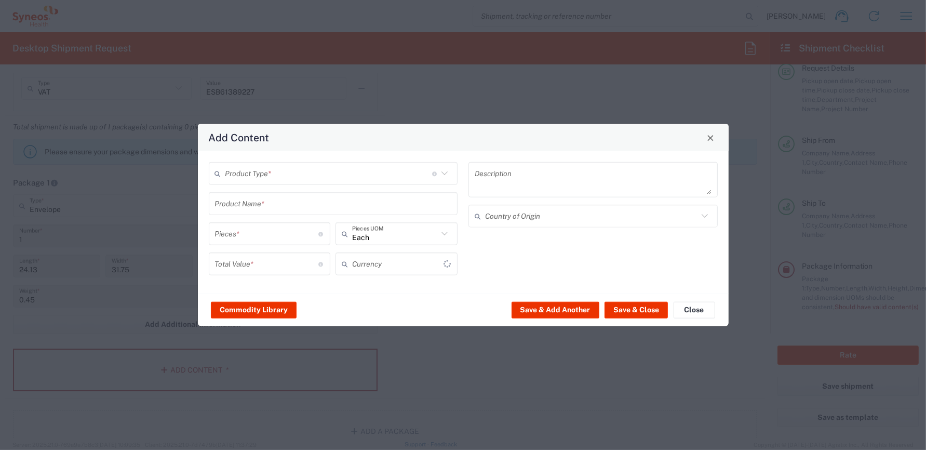
type input "US Dollar"
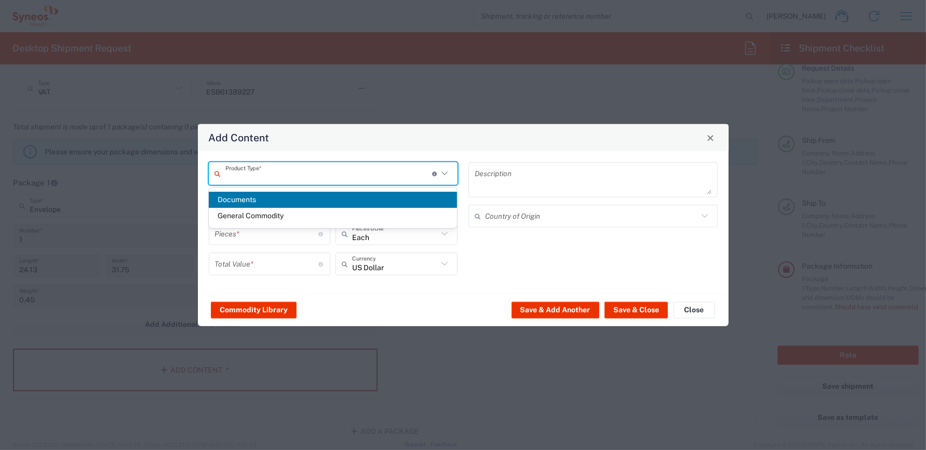
click at [291, 173] on input "text" at bounding box center [328, 173] width 207 height 18
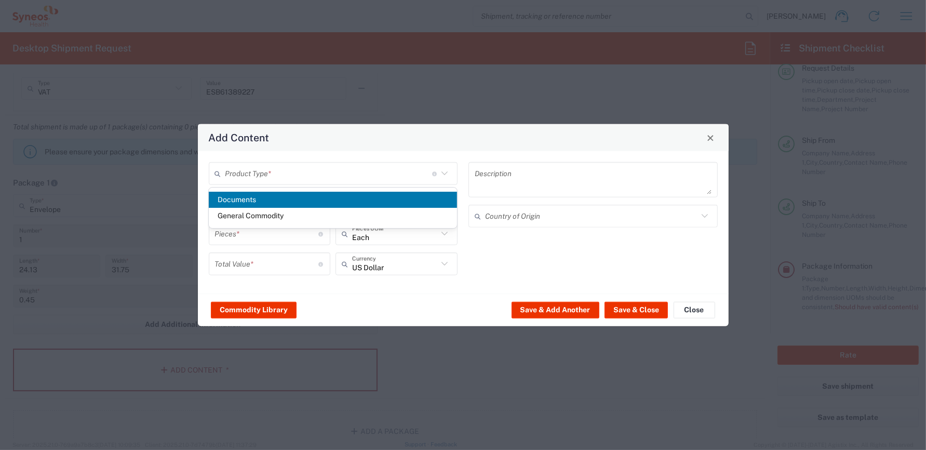
click at [260, 197] on span "Documents" at bounding box center [333, 200] width 248 height 16
type input "Documents"
type input "1"
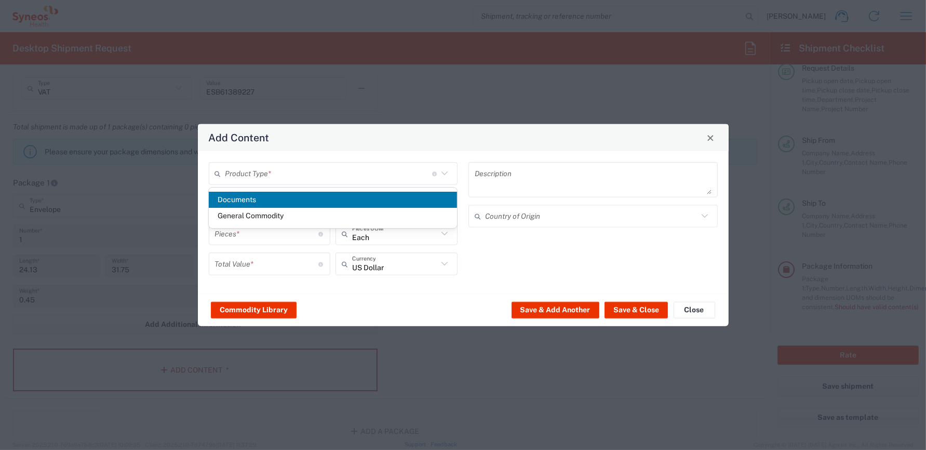
type textarea "Documents"
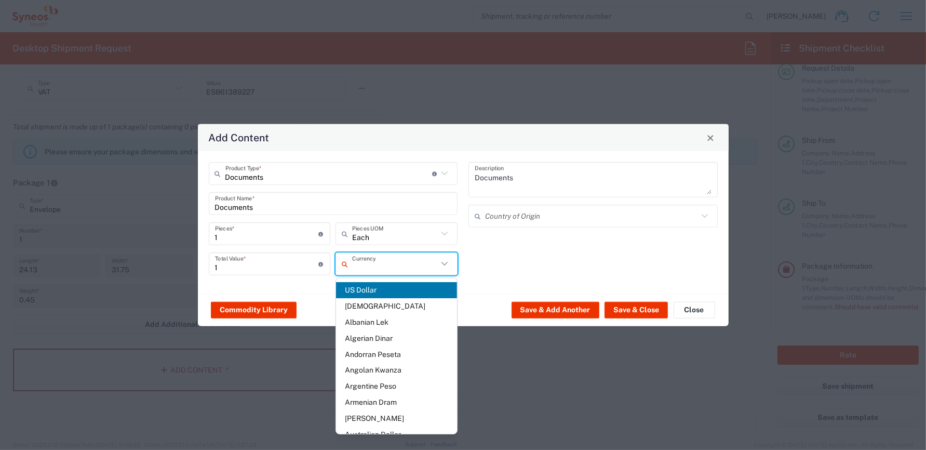
click at [373, 270] on input "text" at bounding box center [395, 264] width 86 height 18
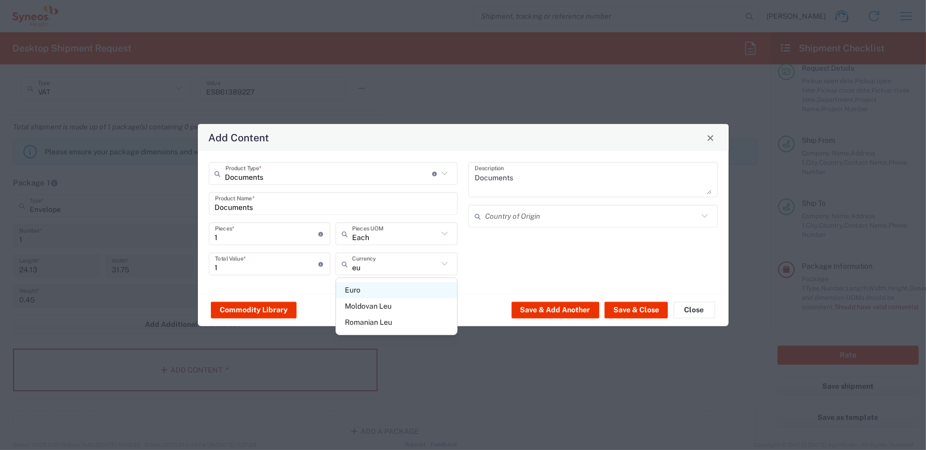
click at [364, 288] on span "Euro" at bounding box center [396, 290] width 121 height 16
type input "Euro"
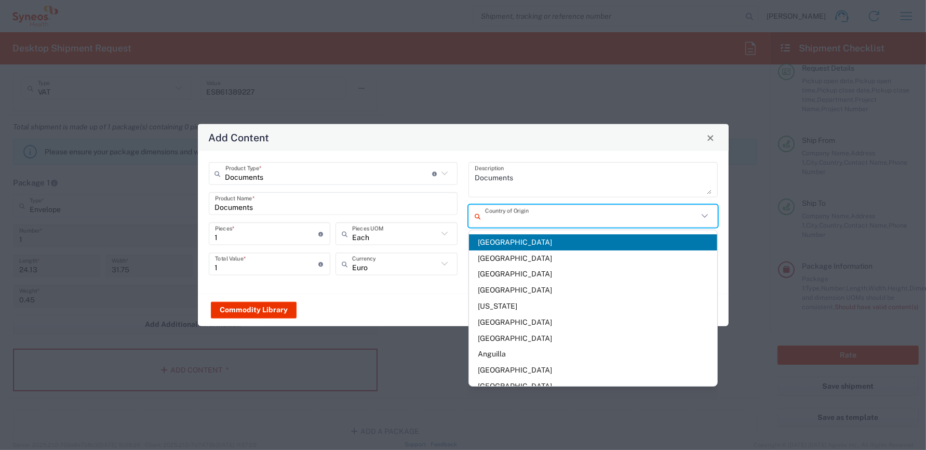
click at [506, 220] on input "text" at bounding box center [591, 216] width 213 height 18
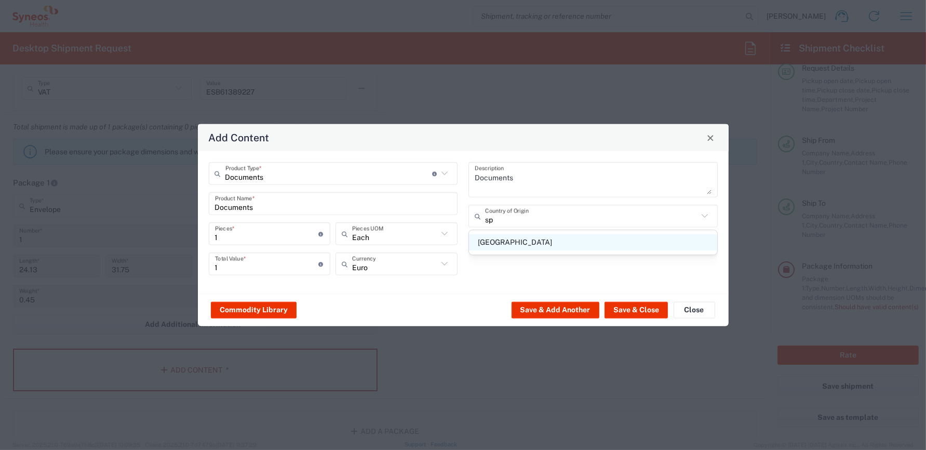
click at [508, 241] on span "[GEOGRAPHIC_DATA]" at bounding box center [593, 242] width 248 height 16
type input "[GEOGRAPHIC_DATA]"
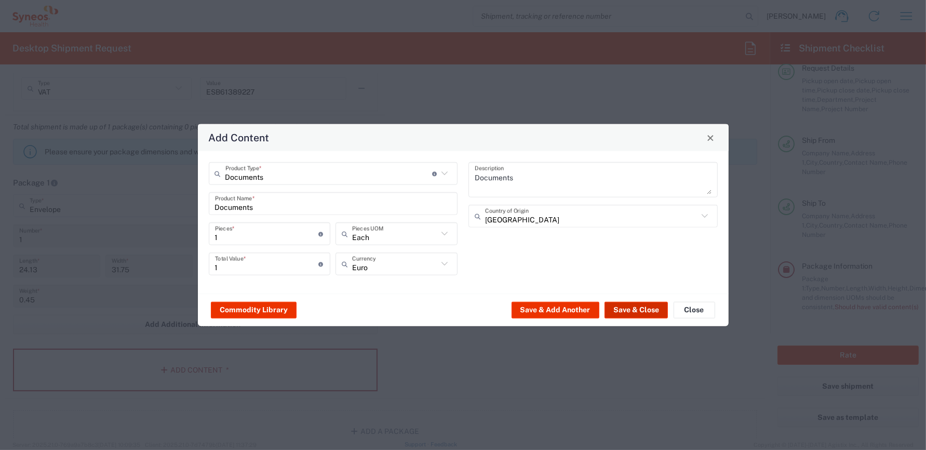
click at [638, 311] on button "Save & Close" at bounding box center [636, 309] width 63 height 17
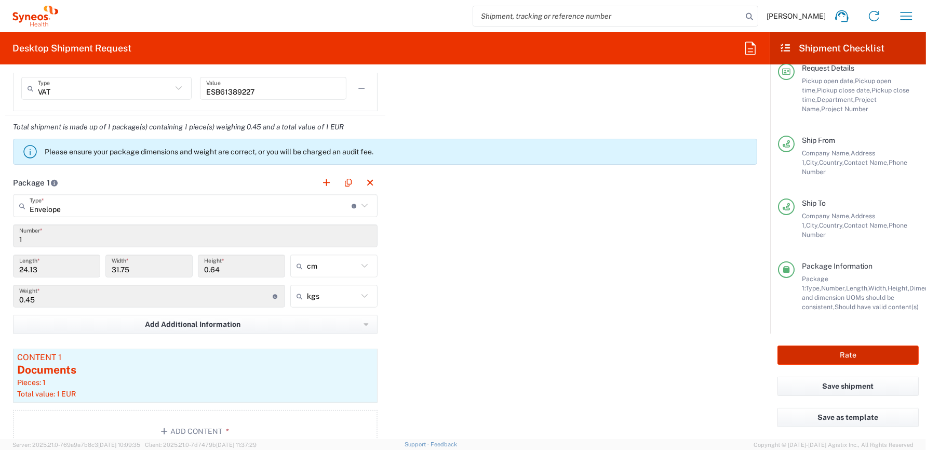
click at [875, 359] on button "Rate" at bounding box center [848, 355] width 141 height 19
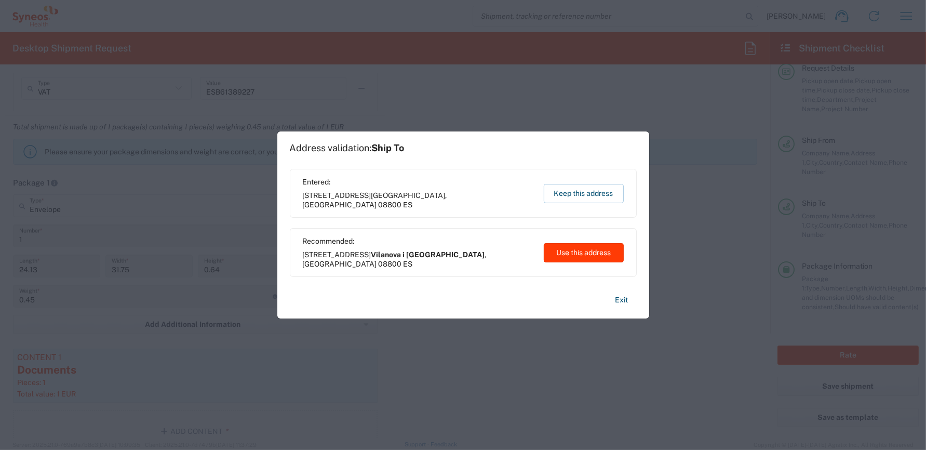
click at [568, 251] on button "Use this address" at bounding box center [584, 252] width 80 height 19
type input "Vilanova i [GEOGRAPHIC_DATA]"
type input "[GEOGRAPHIC_DATA]"
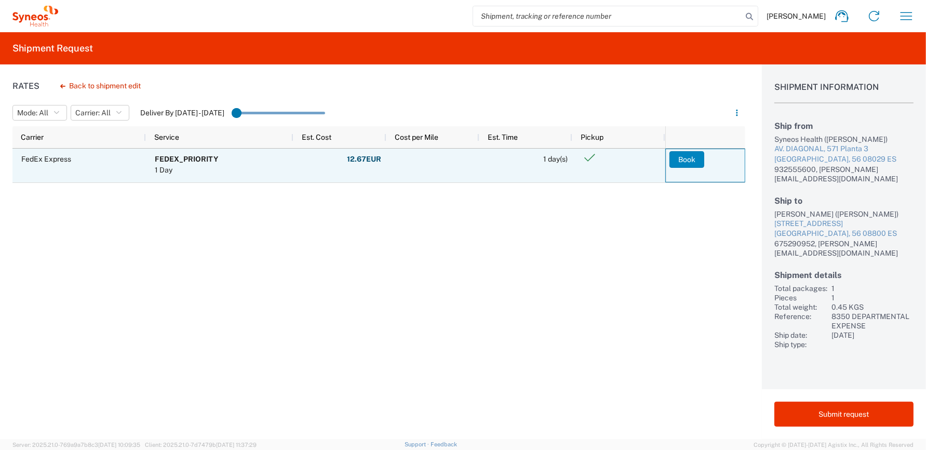
click at [692, 159] on button "Book" at bounding box center [687, 159] width 35 height 17
